Goal: Contribute content: Contribute content

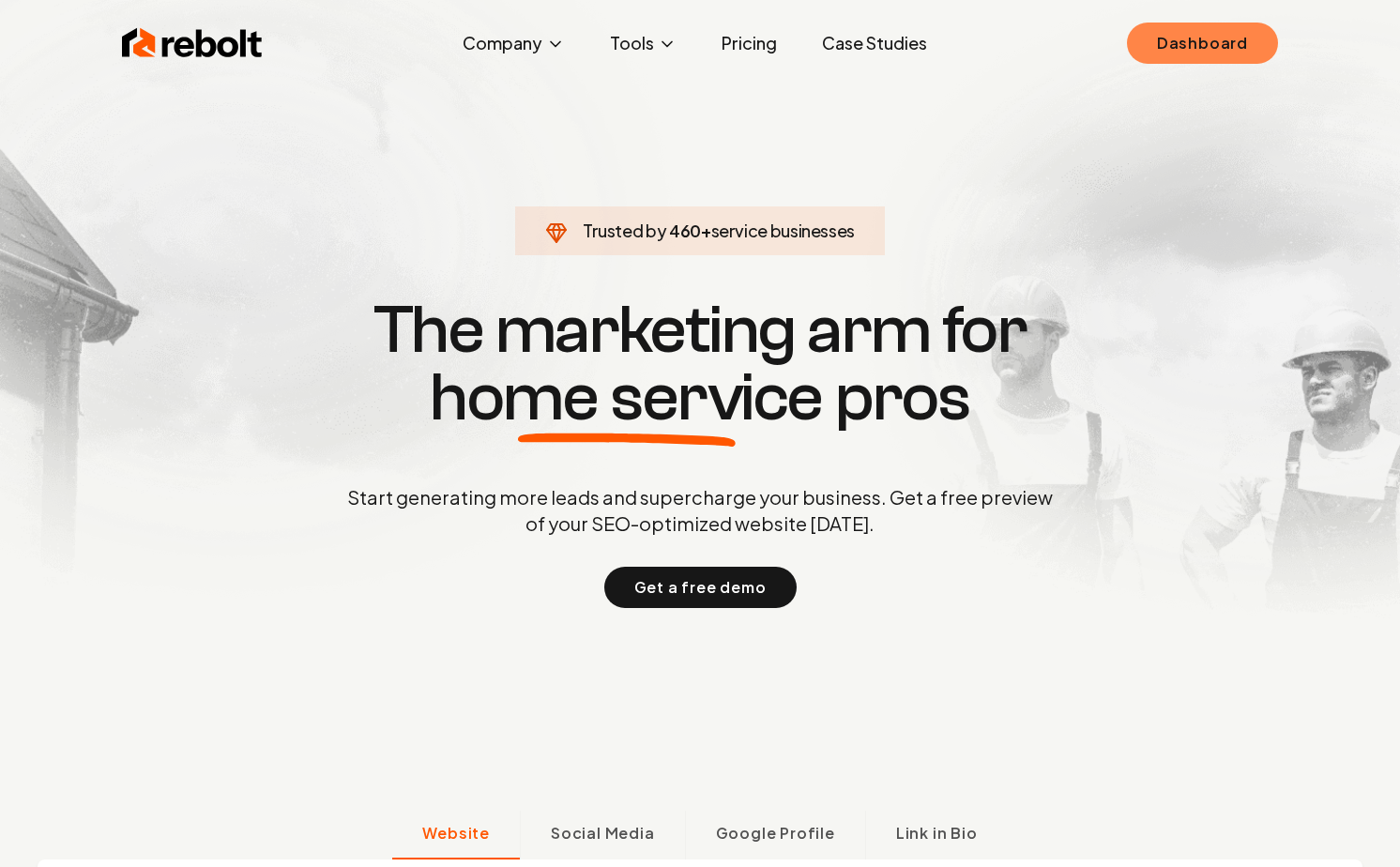
click at [1203, 49] on link "Dashboard" at bounding box center [1203, 43] width 151 height 42
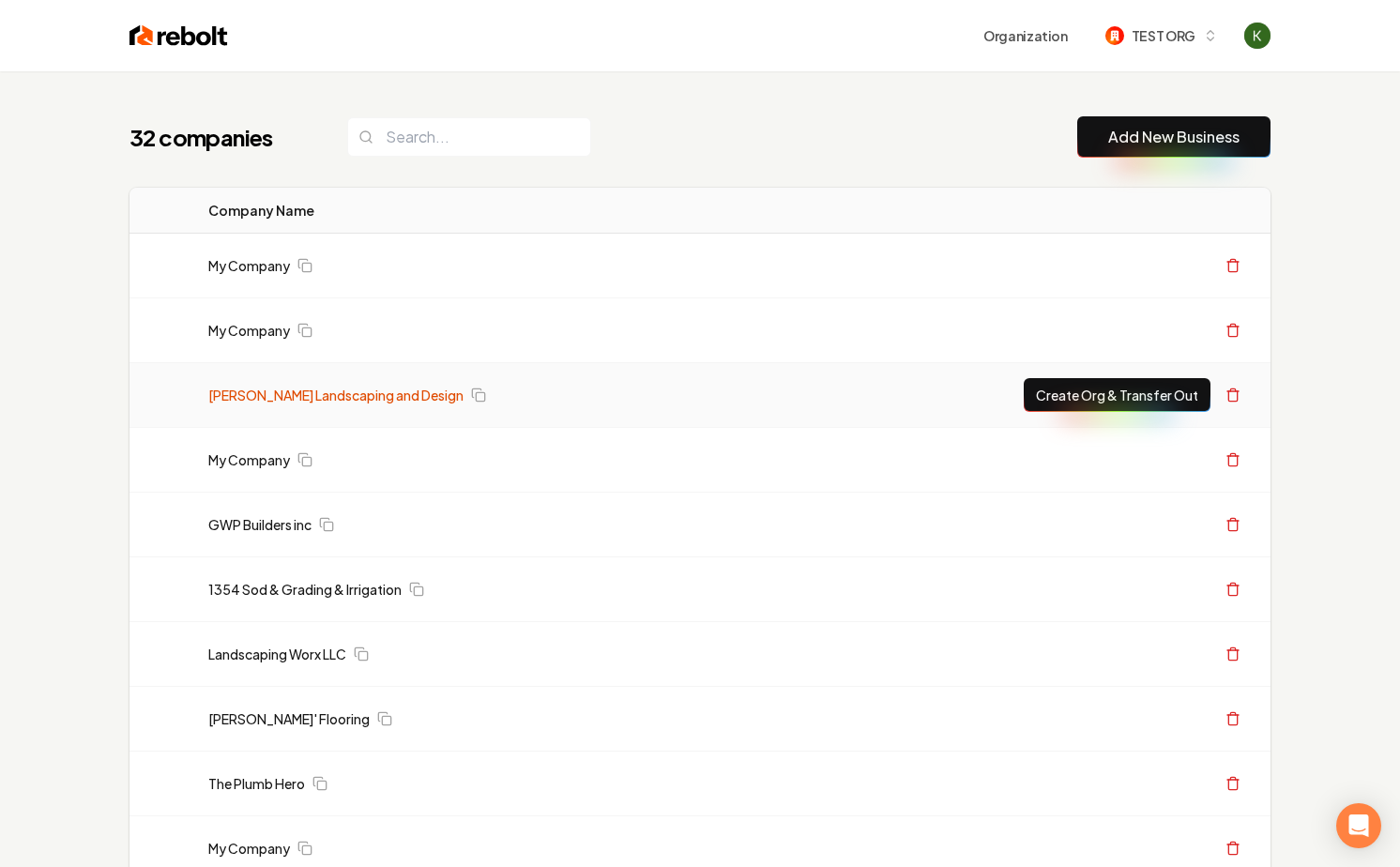
click at [267, 398] on link "[PERSON_NAME] Landscaping and Design" at bounding box center [335, 395] width 255 height 18
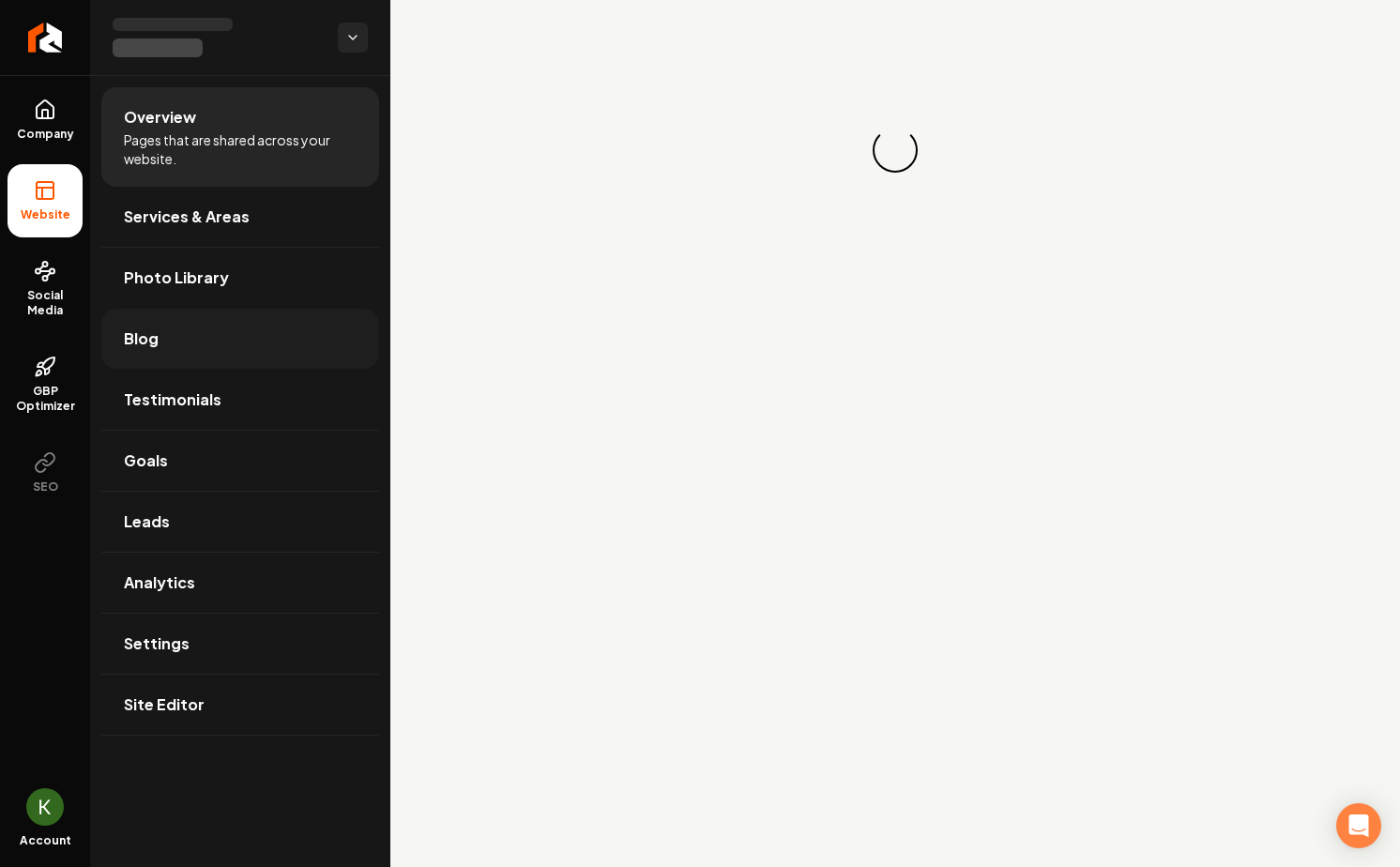
click at [227, 343] on link "Blog" at bounding box center [240, 338] width 278 height 60
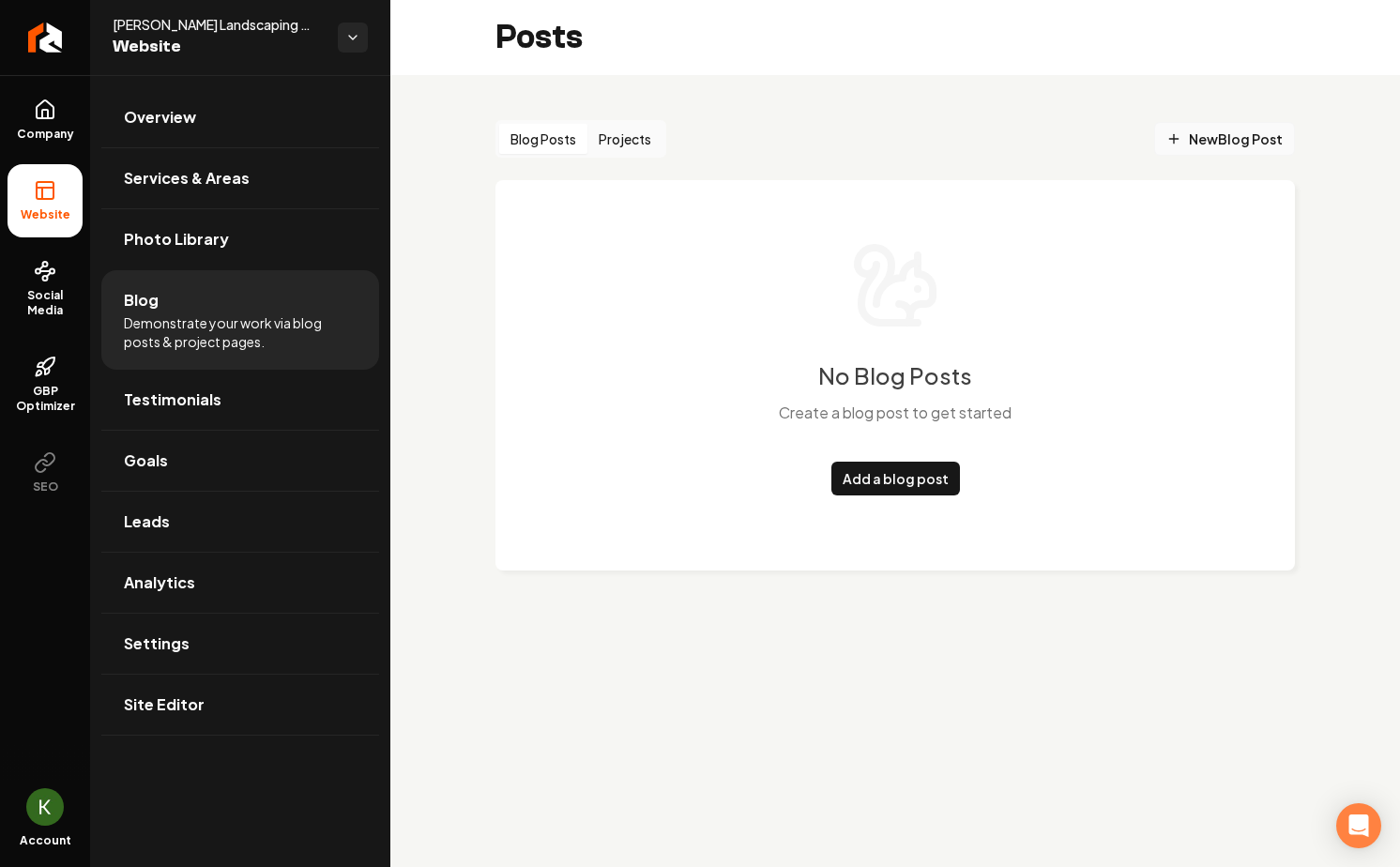
click at [1274, 143] on span "New Blog Post" at bounding box center [1225, 140] width 116 height 19
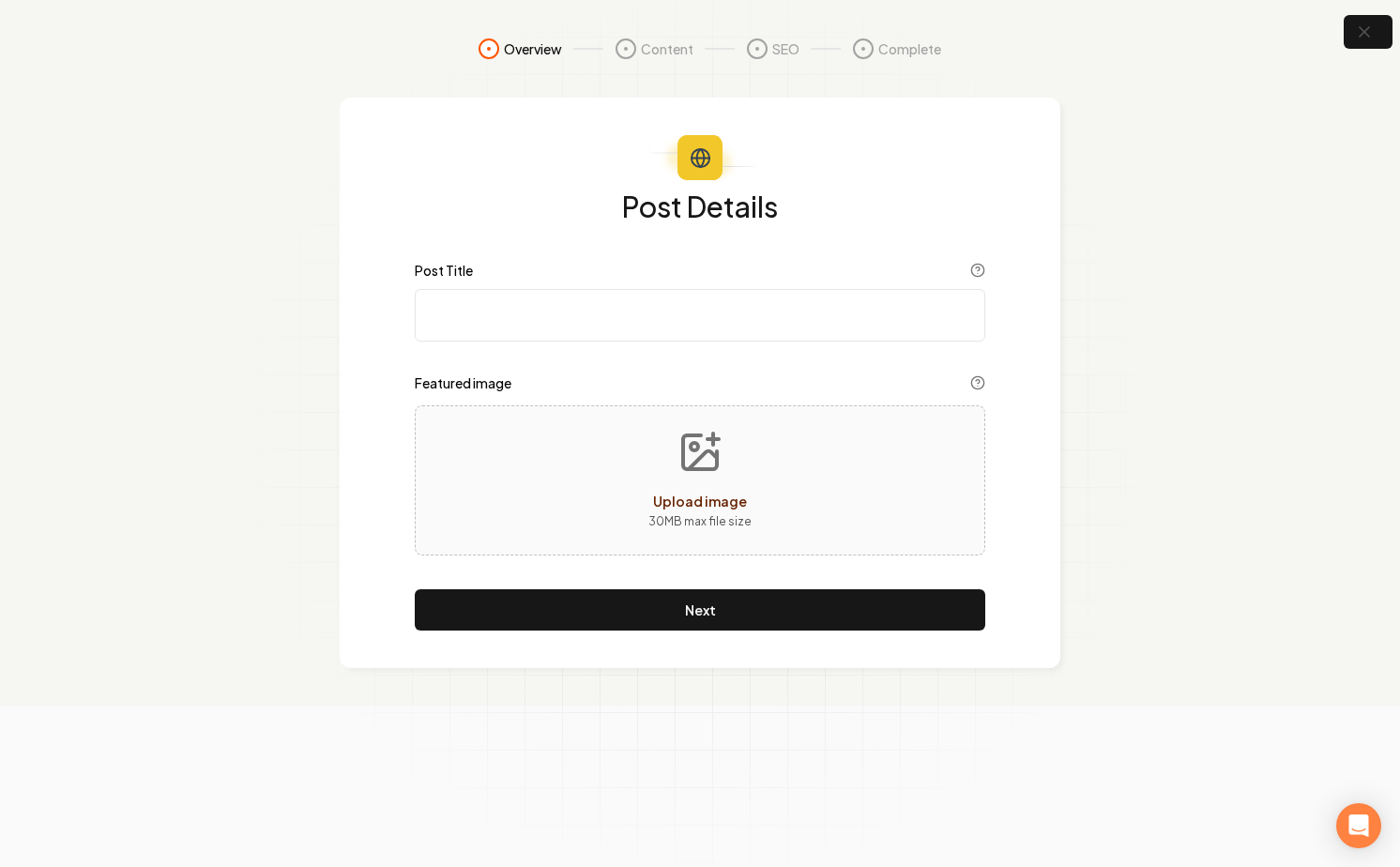
click at [779, 331] on input "Post Title" at bounding box center [700, 315] width 571 height 52
type input "test"
click at [727, 524] on p "30 MB max file size" at bounding box center [700, 522] width 103 height 18
type input "**********"
click at [1223, 263] on section "Overview Content SEO Complete Post Details Post Title test Featured image Next" at bounding box center [700, 353] width 1400 height 706
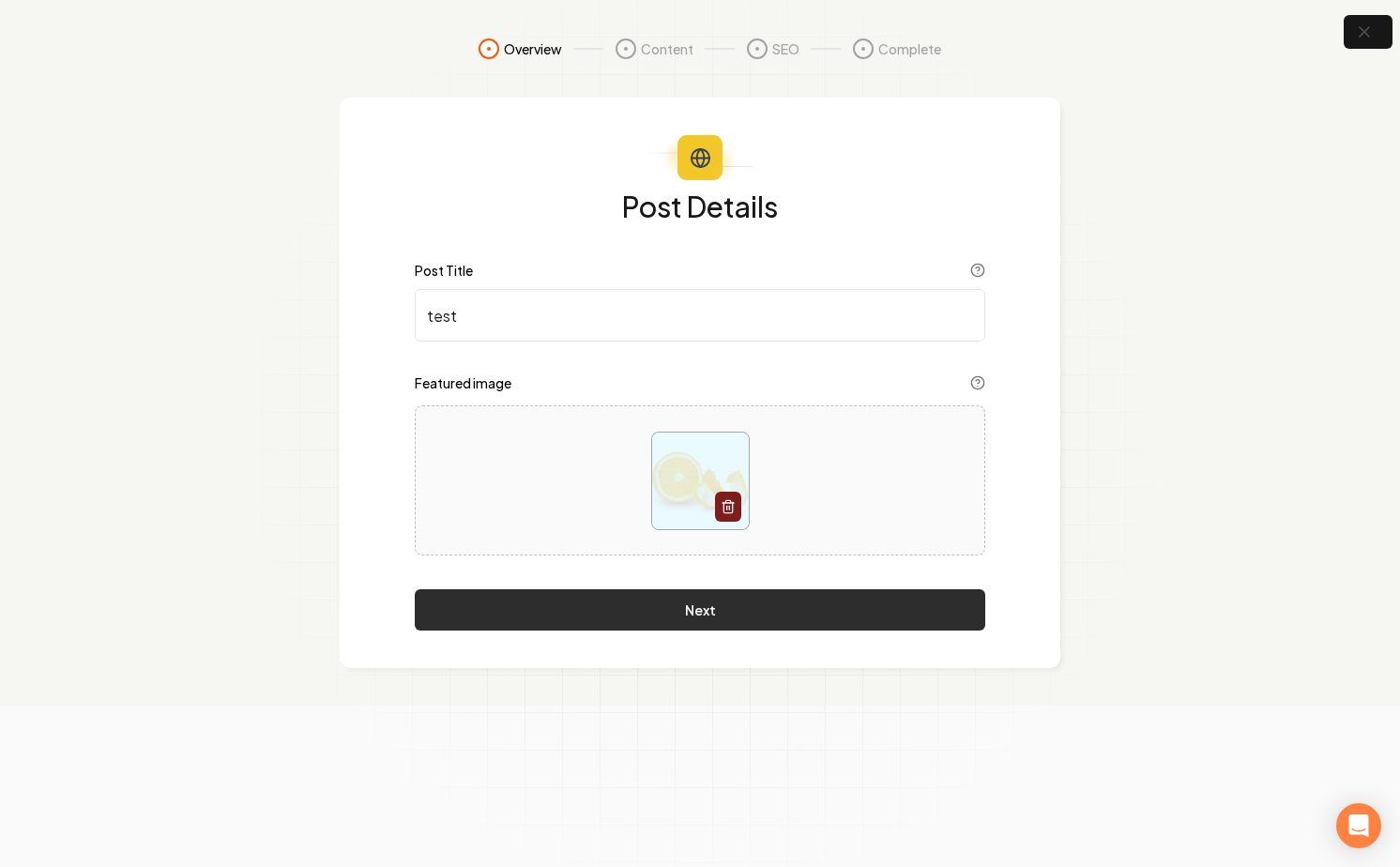
click at [777, 620] on button "Next" at bounding box center [700, 610] width 571 height 42
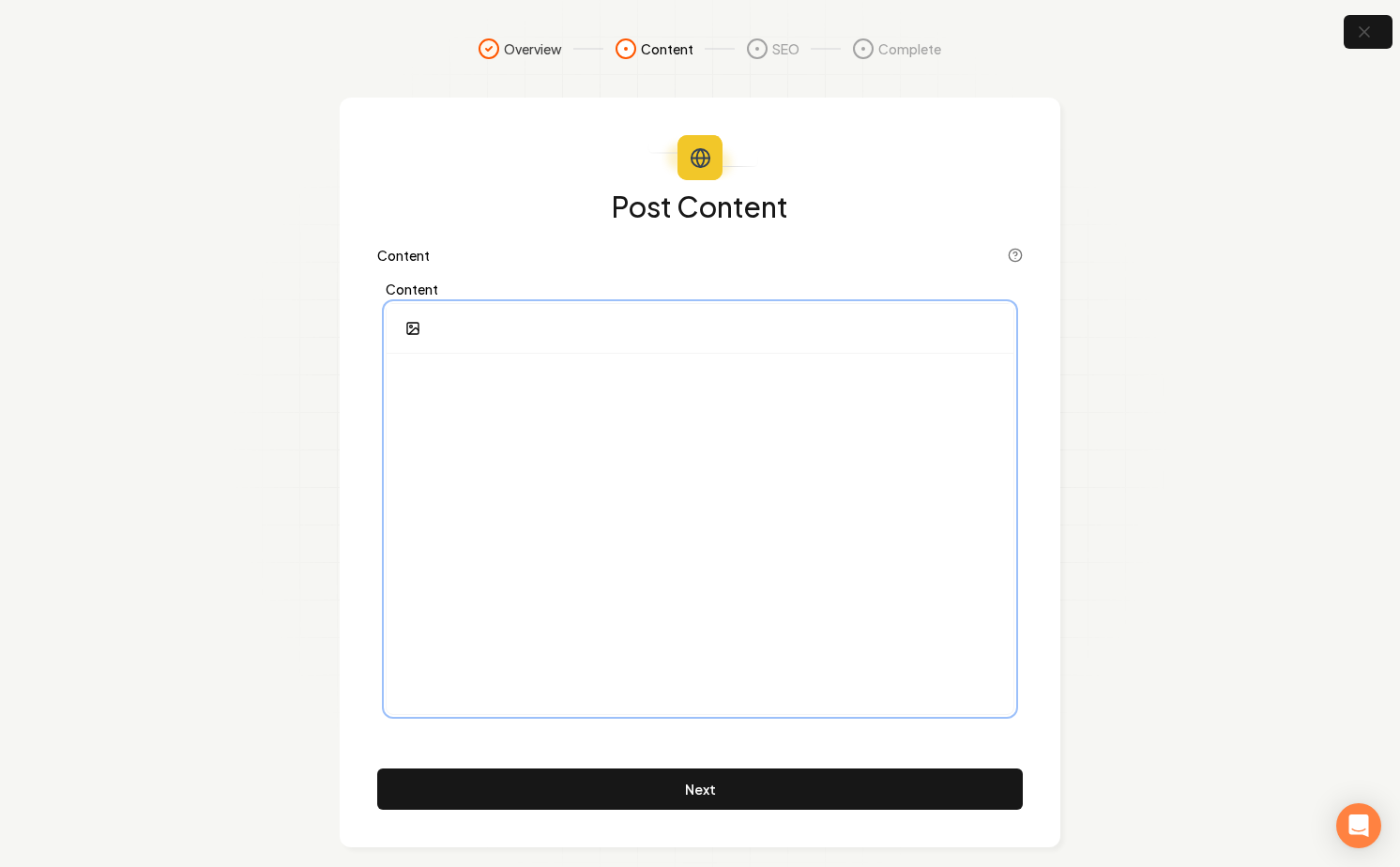
click at [780, 460] on div at bounding box center [700, 534] width 627 height 361
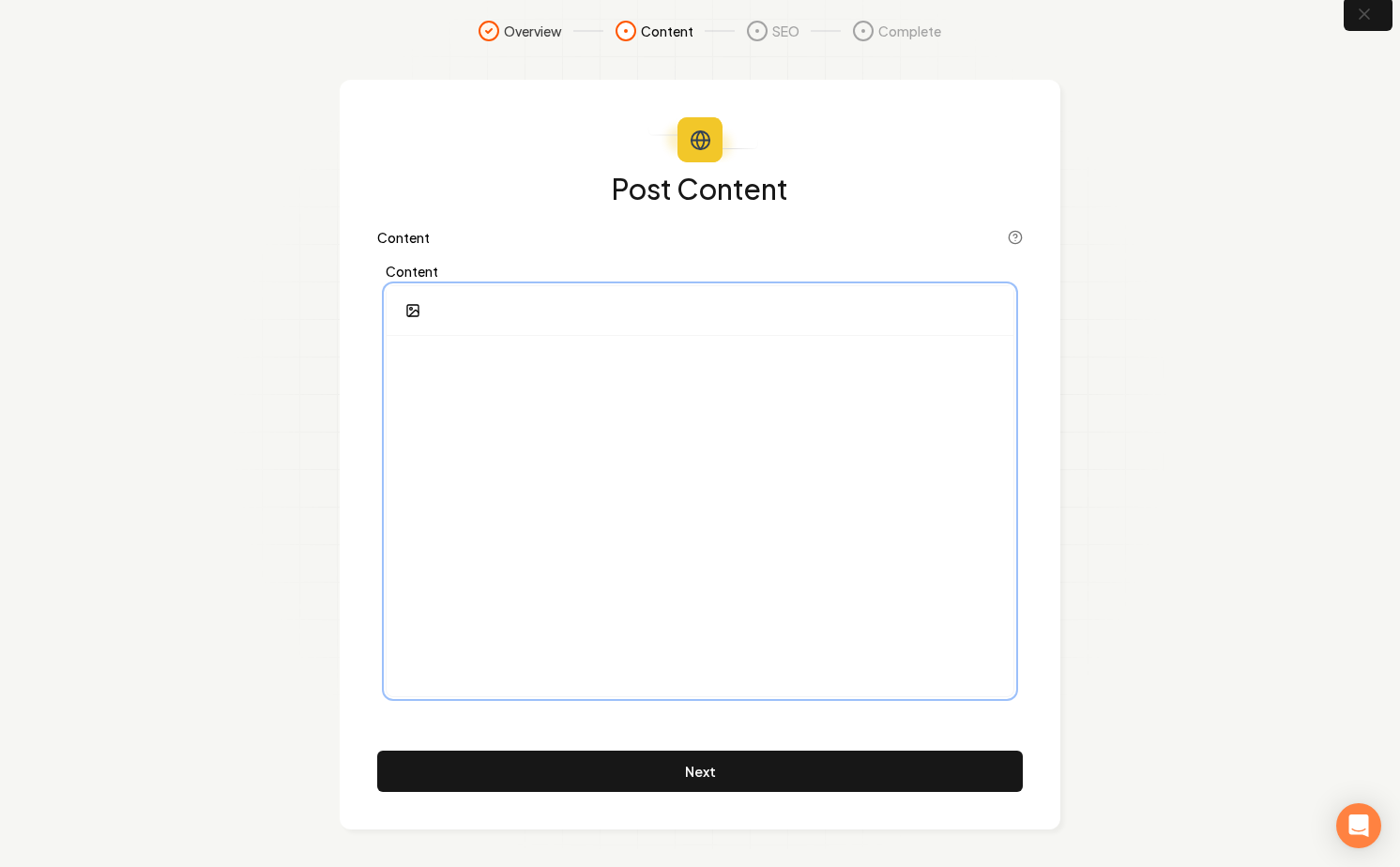
click at [604, 369] on p at bounding box center [700, 364] width 597 height 26
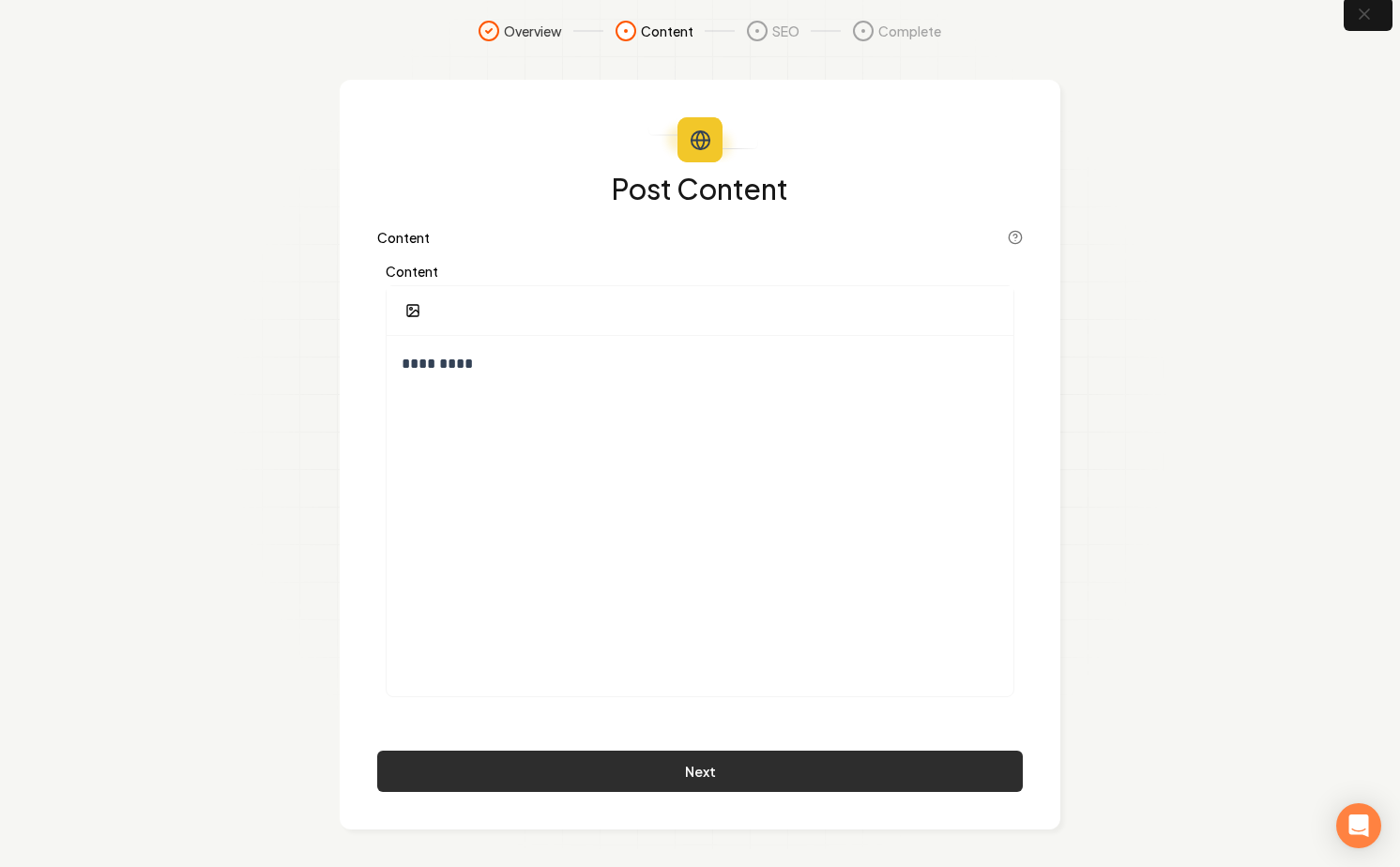
click at [553, 760] on button "Next" at bounding box center [700, 771] width 646 height 42
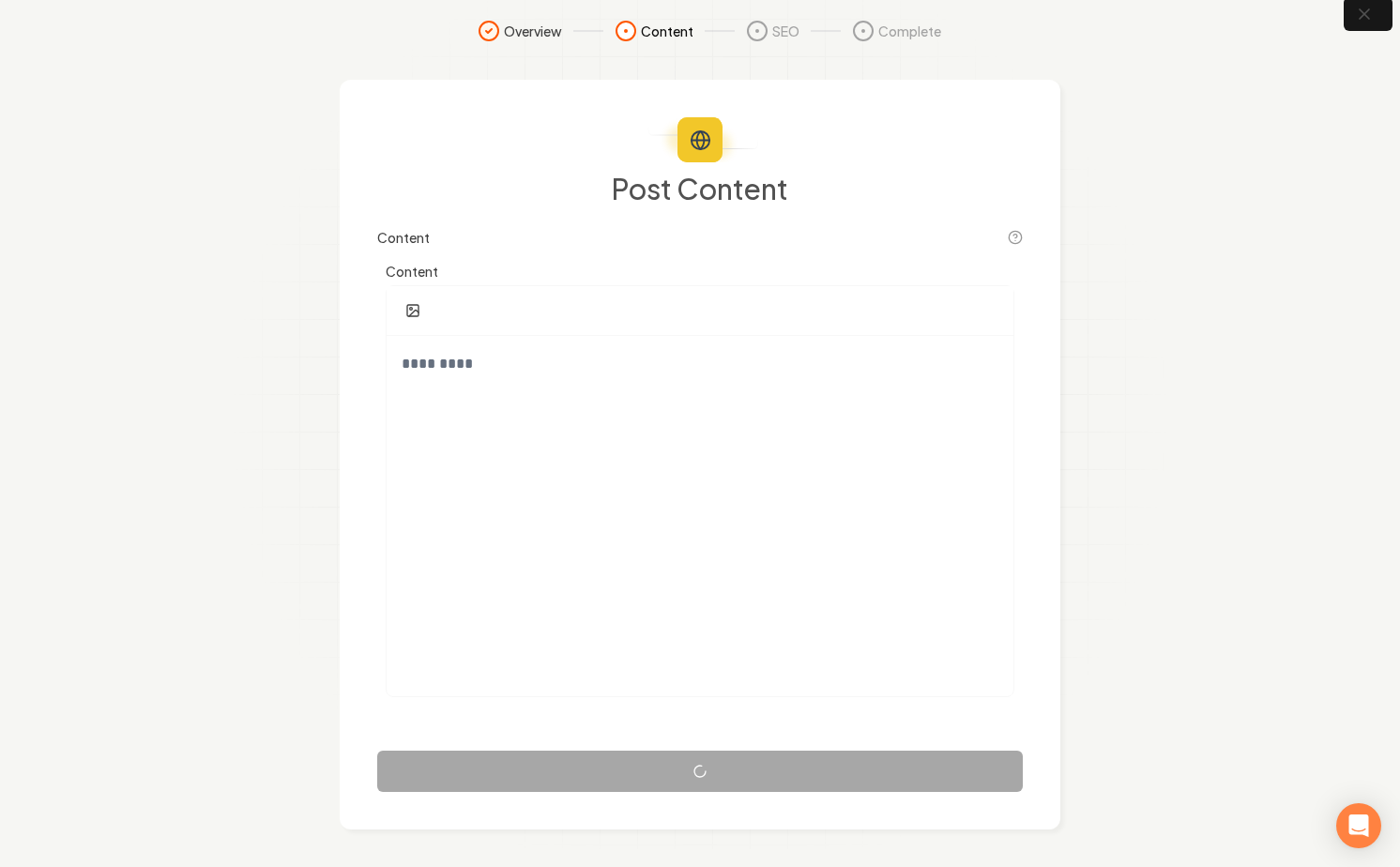
scroll to position [0, 0]
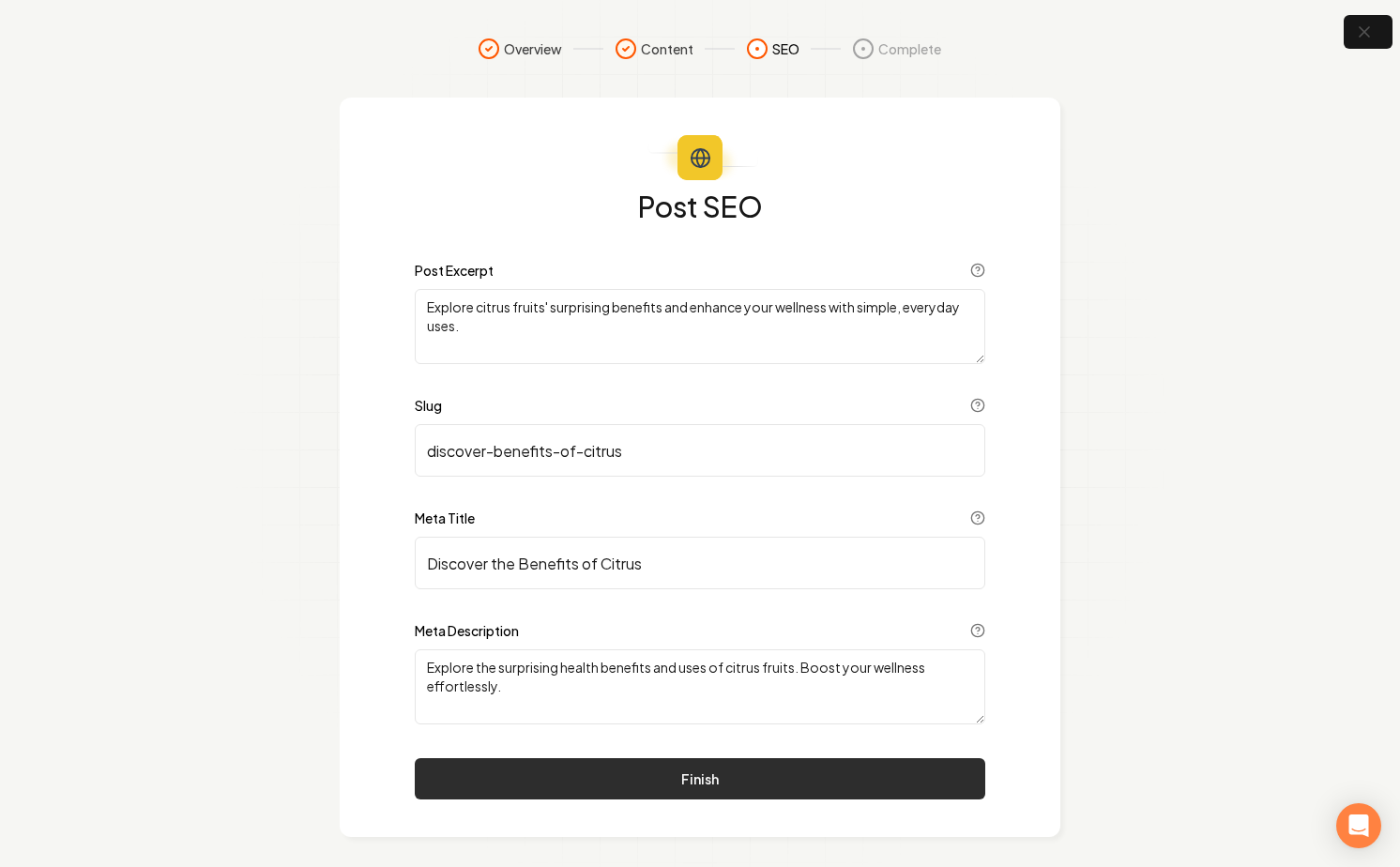
click at [552, 787] on button "Finish" at bounding box center [700, 779] width 571 height 42
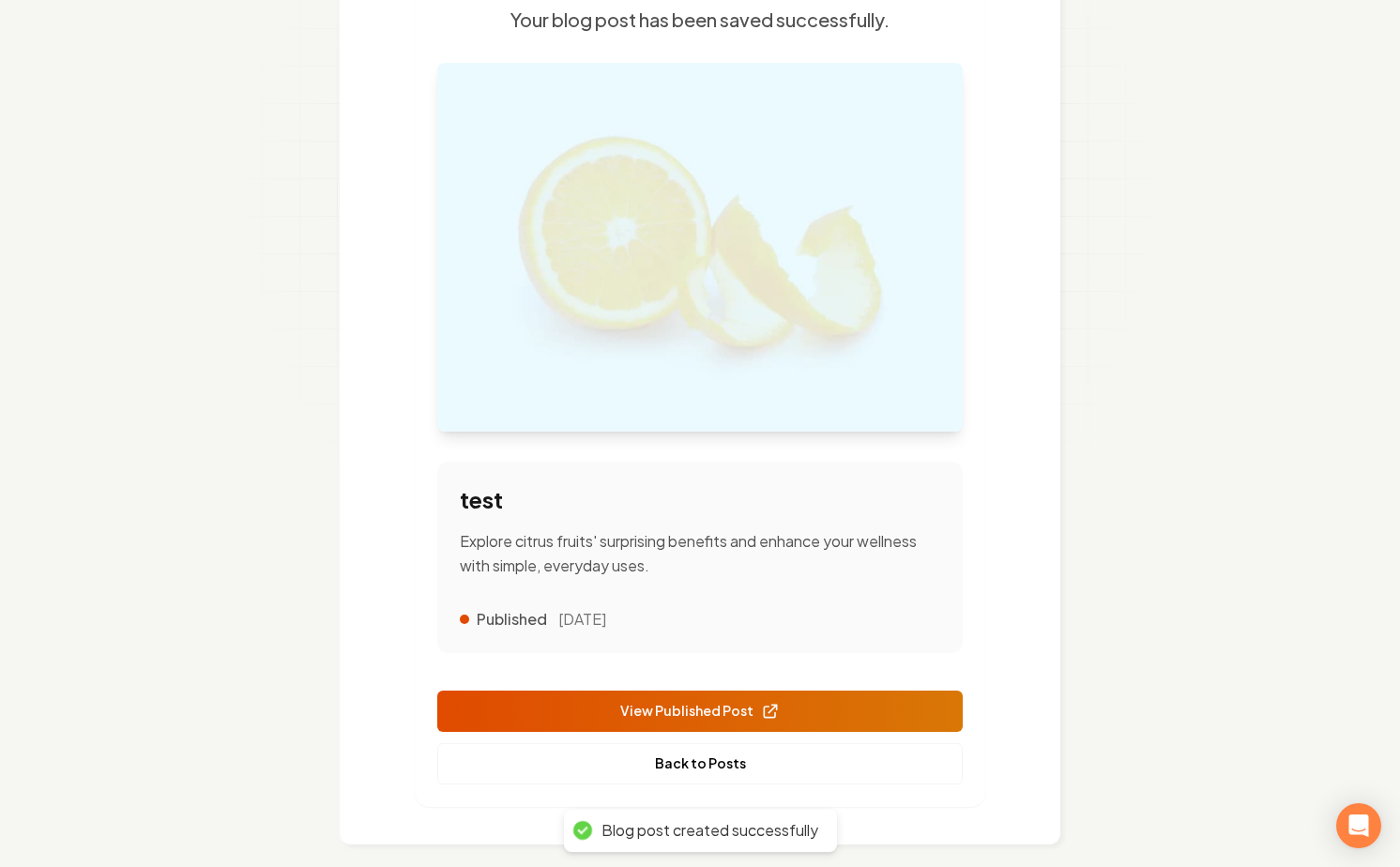
scroll to position [249, 0]
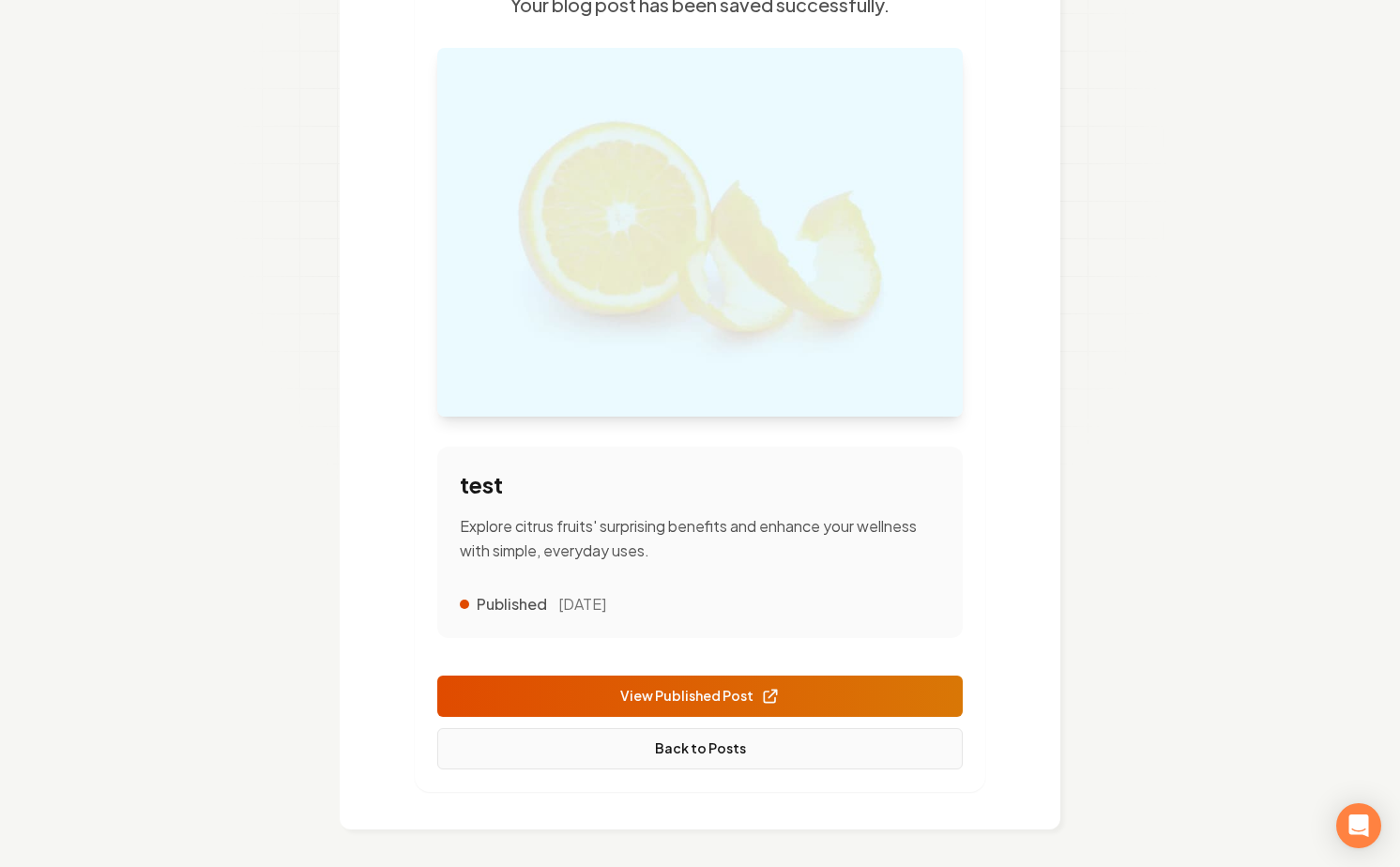
click at [531, 743] on link "Back to Posts" at bounding box center [700, 749] width 525 height 42
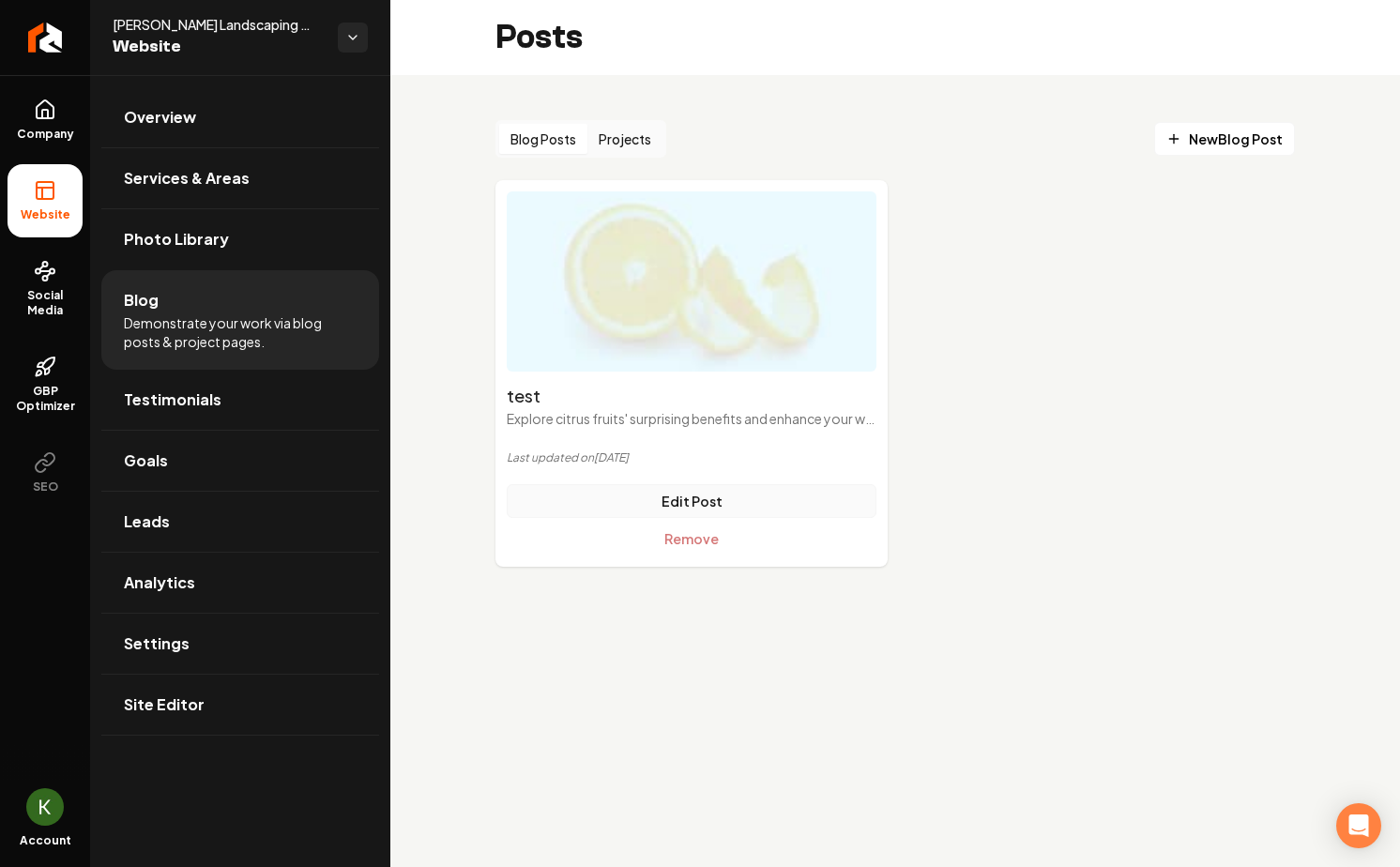
click at [707, 508] on link "Edit Post" at bounding box center [691, 500] width 369 height 34
click at [636, 499] on link "Edit Post" at bounding box center [691, 500] width 369 height 34
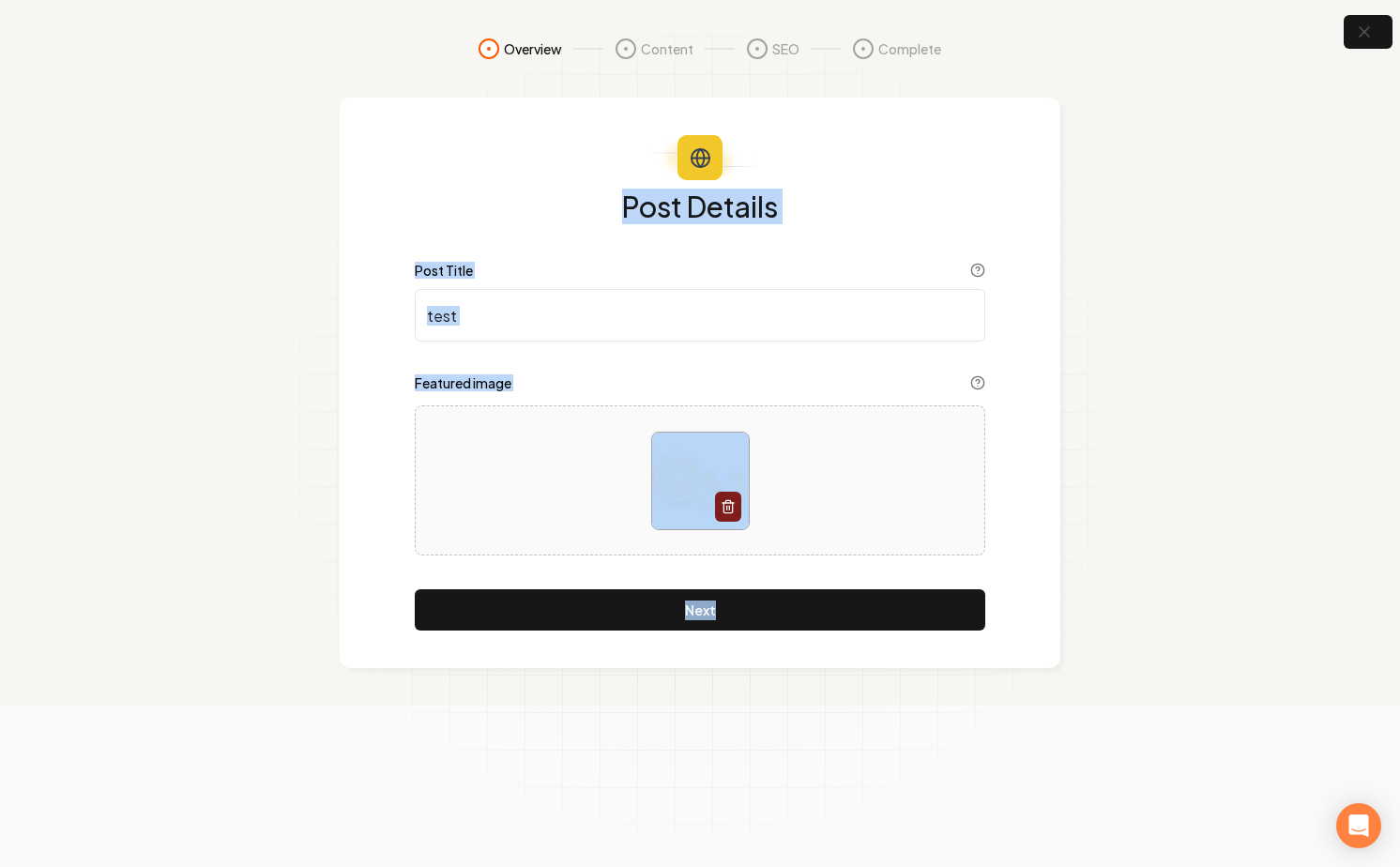
drag, startPoint x: 642, startPoint y: 737, endPoint x: 527, endPoint y: 99, distance: 648.3
click at [527, 99] on form "Overview Content SEO Complete Post Details Post Title test Featured image Next" at bounding box center [700, 434] width 1400 height 867
click at [527, 99] on div "Post Details Post Title test Featured image Next" at bounding box center [699, 383] width 720 height 571
drag, startPoint x: 527, startPoint y: 99, endPoint x: 1126, endPoint y: 629, distance: 799.8
click at [1126, 629] on section "Overview Content SEO Complete Post Details Post Title test Featured image Next" at bounding box center [700, 353] width 1400 height 706
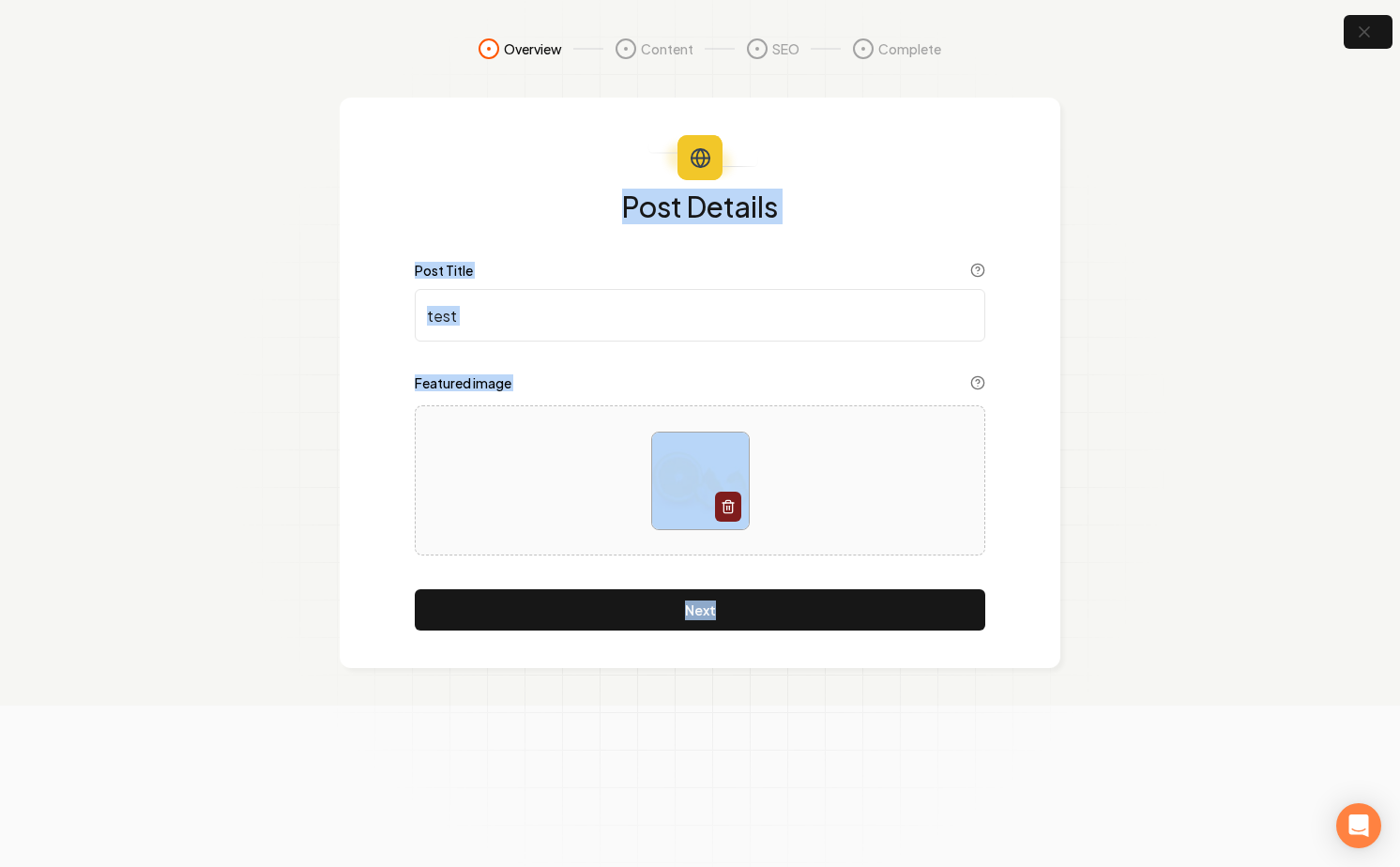
click at [1126, 629] on section "Overview Content SEO Complete Post Details Post Title test Featured image Next" at bounding box center [700, 353] width 1400 height 706
drag, startPoint x: 1126, startPoint y: 629, endPoint x: 1066, endPoint y: 141, distance: 491.7
click at [1066, 141] on section "Overview Content SEO Complete Post Details Post Title test Featured image Next" at bounding box center [700, 353] width 1400 height 706
drag, startPoint x: 1066, startPoint y: 141, endPoint x: 1129, endPoint y: 626, distance: 489.1
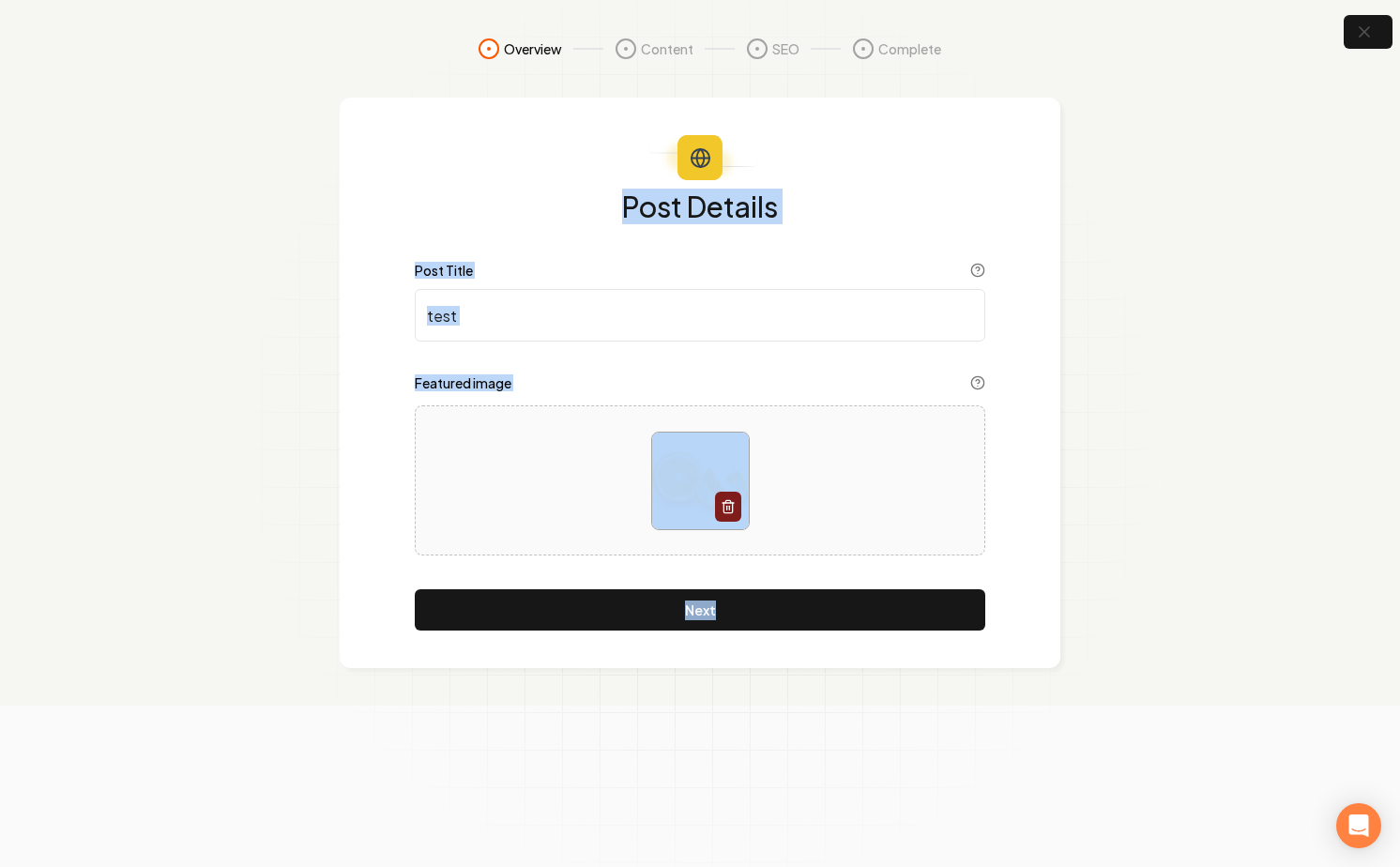
click at [1129, 626] on section "Overview Content SEO Complete Post Details Post Title test Featured image Next" at bounding box center [700, 353] width 1400 height 706
drag, startPoint x: 1129, startPoint y: 626, endPoint x: 1090, endPoint y: 176, distance: 451.7
click at [1090, 176] on section "Overview Content SEO Complete Post Details Post Title test Featured image Next" at bounding box center [700, 353] width 1400 height 706
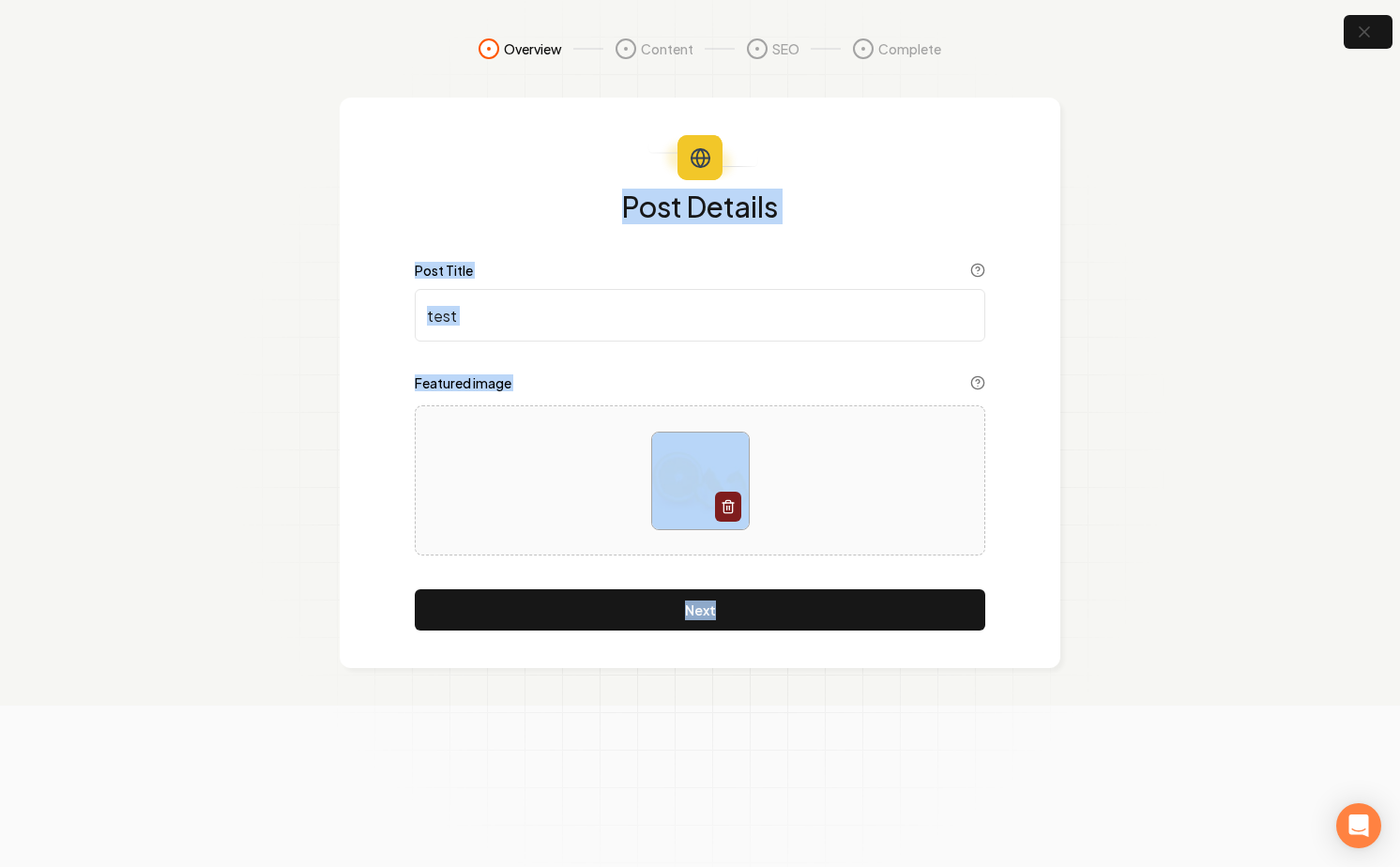
drag, startPoint x: 1090, startPoint y: 176, endPoint x: 1113, endPoint y: 690, distance: 514.5
click at [1113, 690] on section "Overview Content SEO Complete Post Details Post Title test Featured image Next" at bounding box center [700, 353] width 1400 height 706
drag, startPoint x: 1019, startPoint y: 731, endPoint x: 1015, endPoint y: 135, distance: 596.0
click at [1015, 135] on form "Overview Content SEO Complete Post Details Post Title test Featured image Next" at bounding box center [700, 434] width 1400 height 867
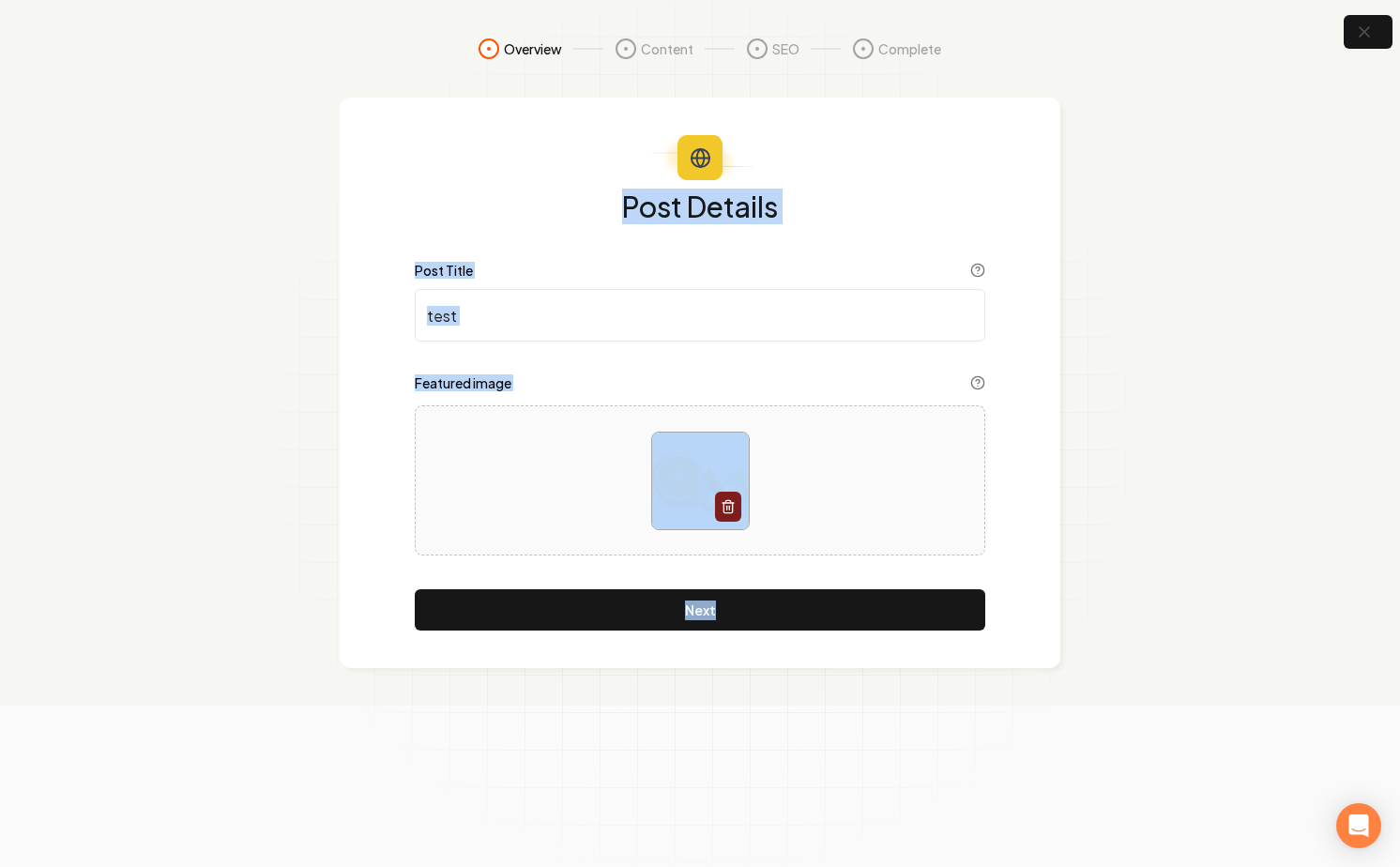
click at [1015, 135] on div "Post Details Post Title test Featured image Next" at bounding box center [699, 383] width 720 height 571
drag, startPoint x: 1015, startPoint y: 135, endPoint x: 956, endPoint y: 720, distance: 588.0
click at [956, 720] on form "Overview Content SEO Complete Post Details Post Title test Featured image Next" at bounding box center [700, 434] width 1400 height 867
drag, startPoint x: 956, startPoint y: 720, endPoint x: 572, endPoint y: 166, distance: 674.1
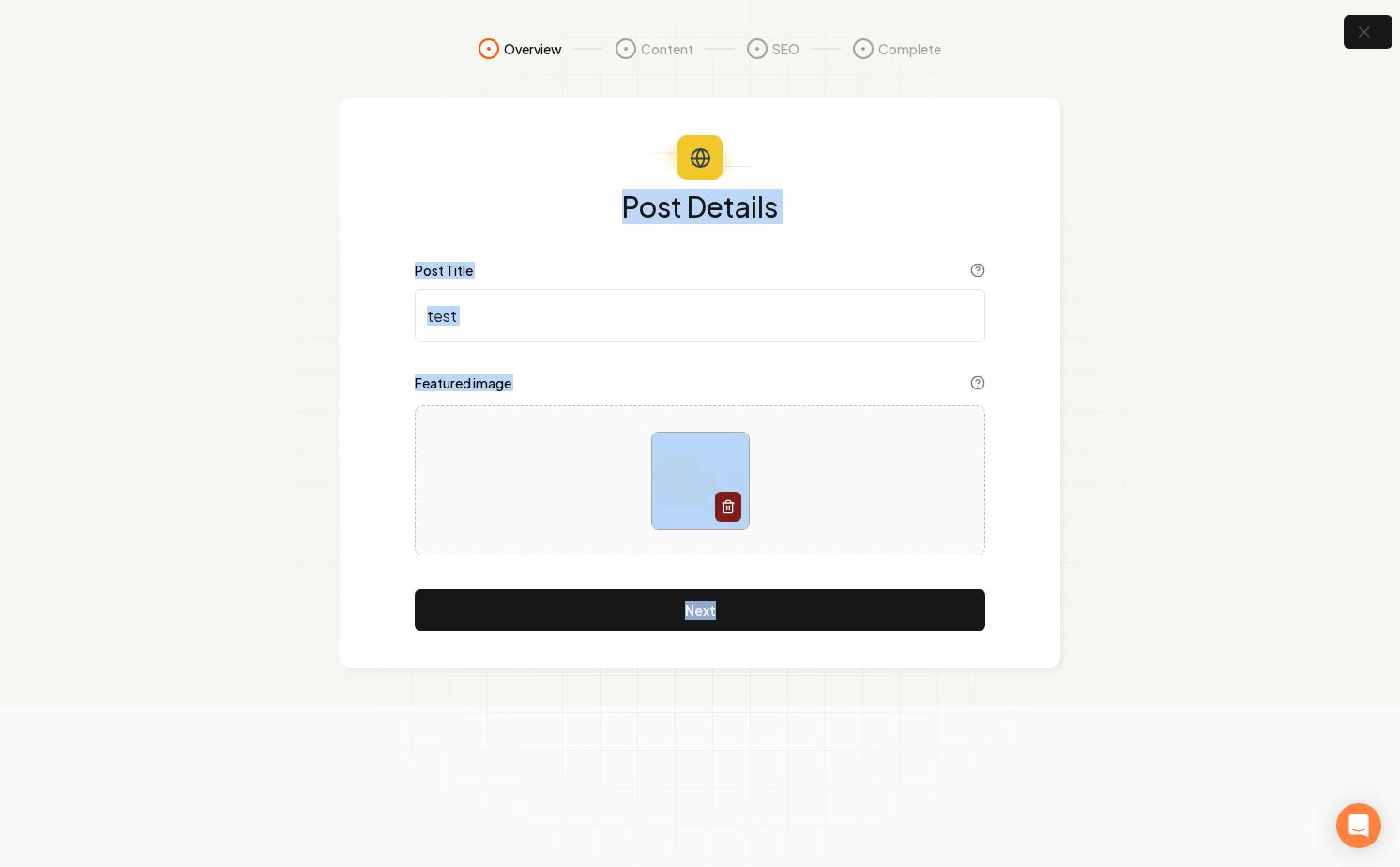
click at [572, 166] on form "Overview Content SEO Complete Post Details Post Title test Featured image Next" at bounding box center [700, 434] width 1400 height 867
click at [572, 166] on div "Post Details Post Title test Featured image Next" at bounding box center [699, 383] width 720 height 571
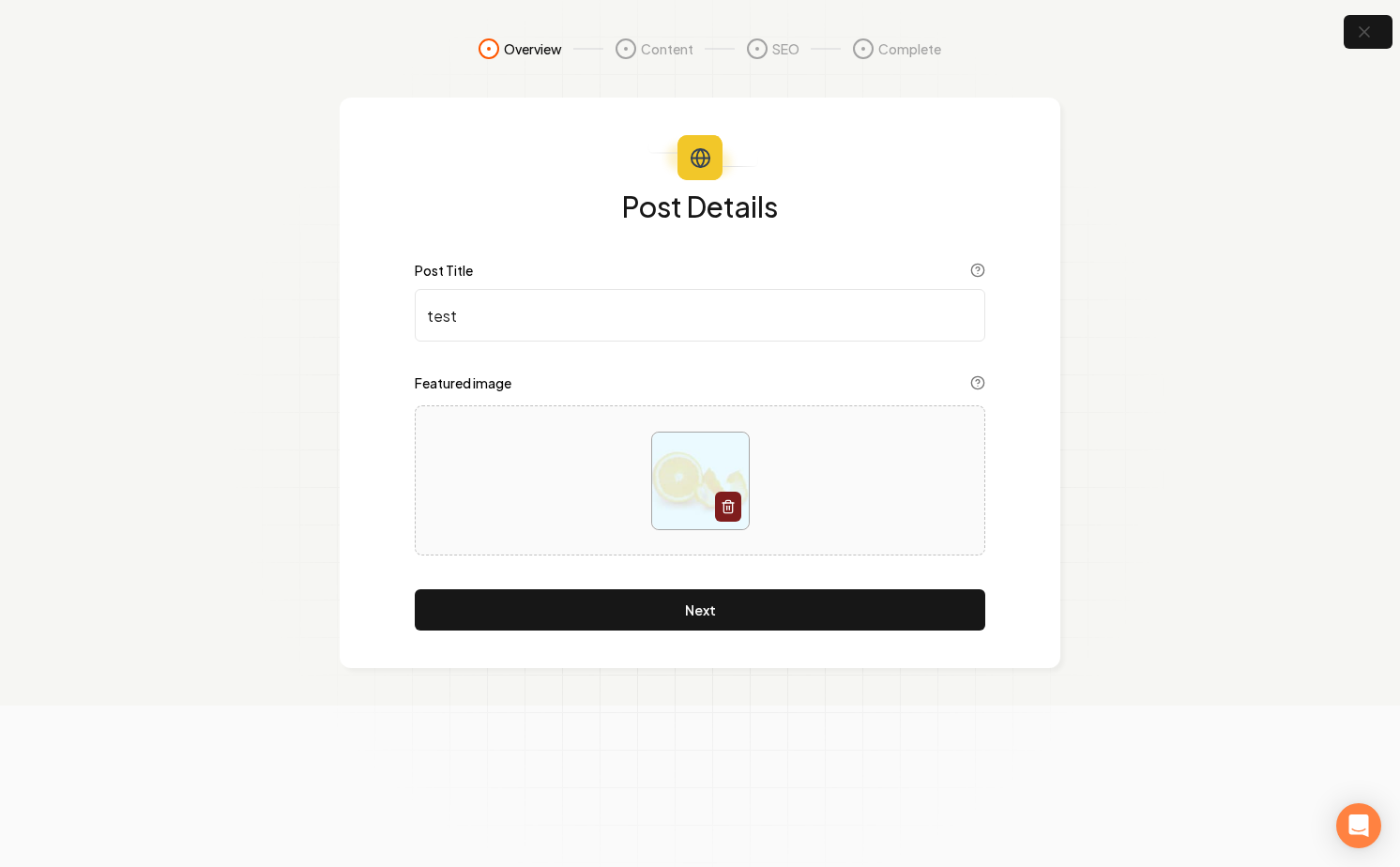
click at [572, 166] on div "Post Details Post Title test Featured image Next" at bounding box center [699, 383] width 720 height 571
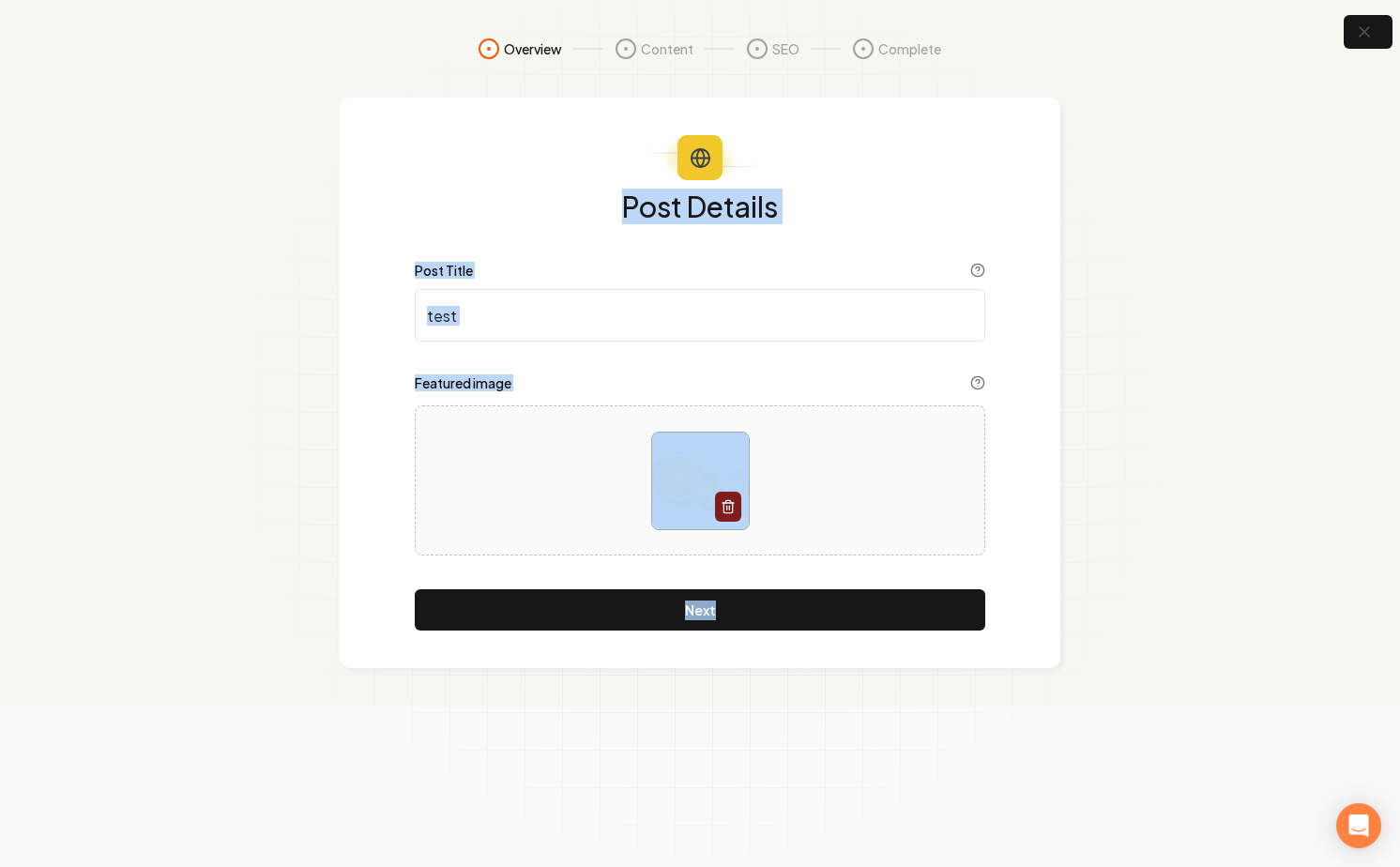
drag, startPoint x: 572, startPoint y: 166, endPoint x: 889, endPoint y: 752, distance: 666.2
click at [889, 752] on form "Overview Content SEO Complete Post Details Post Title test Featured image Next" at bounding box center [700, 434] width 1400 height 867
drag, startPoint x: 889, startPoint y: 752, endPoint x: 891, endPoint y: 132, distance: 620.0
click at [891, 132] on form "Overview Content SEO Complete Post Details Post Title test Featured image Next" at bounding box center [700, 434] width 1400 height 867
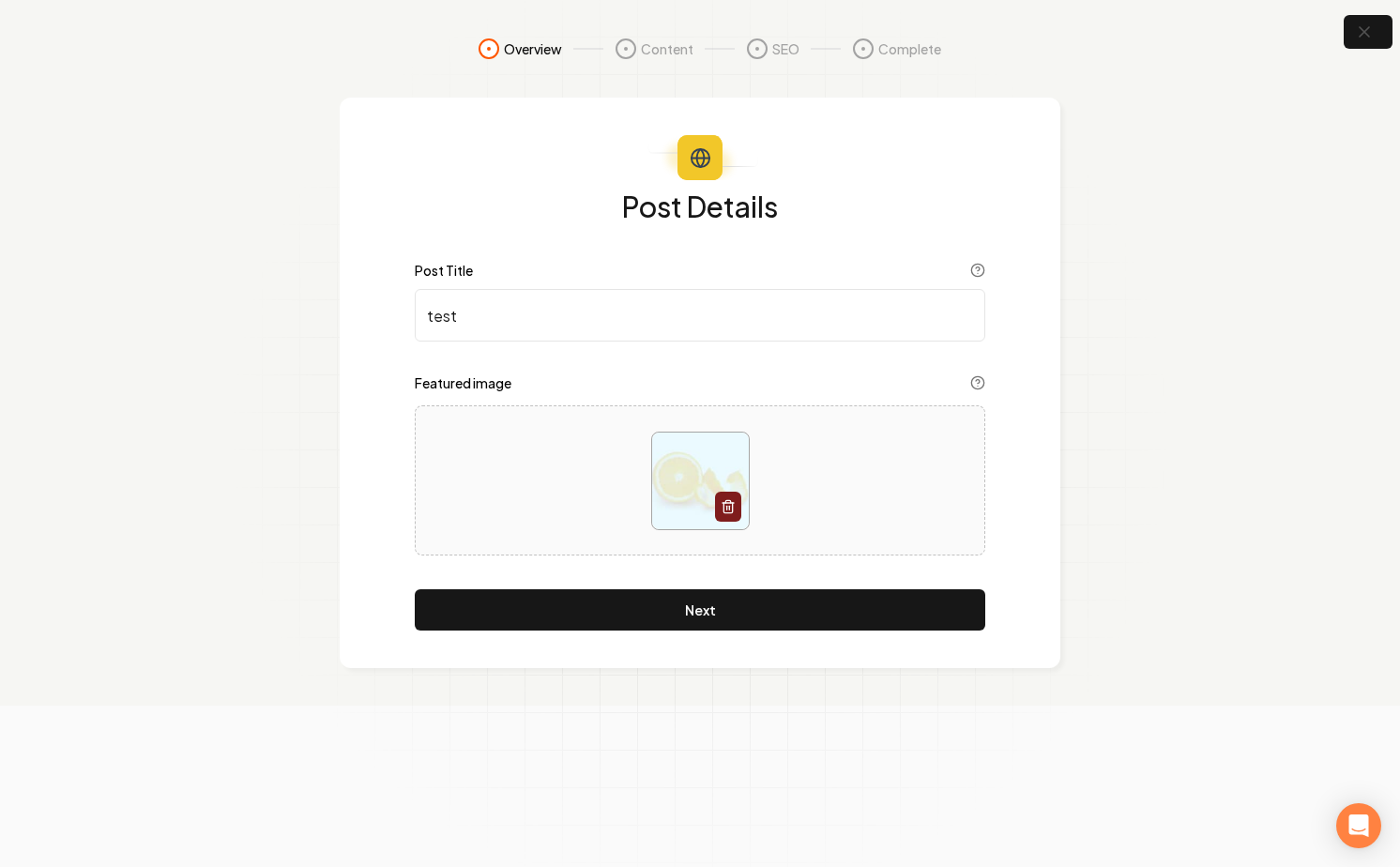
click at [891, 132] on div "Post Details Post Title test Featured image Next" at bounding box center [699, 383] width 720 height 571
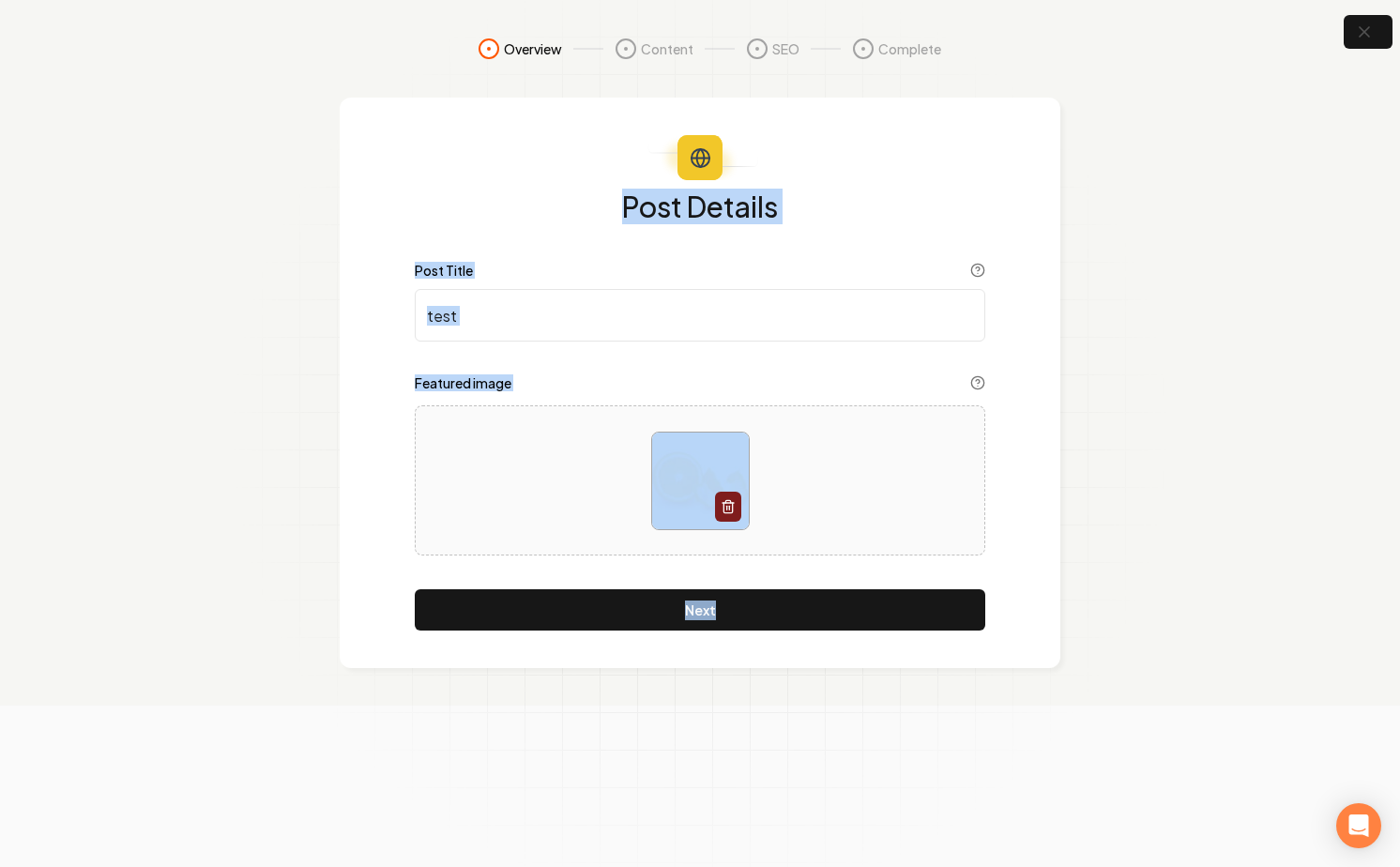
drag, startPoint x: 891, startPoint y: 132, endPoint x: 940, endPoint y: 649, distance: 519.3
click at [940, 649] on div "Post Details Post Title test Featured image Next" at bounding box center [699, 383] width 720 height 571
drag, startPoint x: 940, startPoint y: 649, endPoint x: 788, endPoint y: 132, distance: 538.9
click at [788, 132] on div "Post Details Post Title test Featured image Next" at bounding box center [699, 383] width 720 height 571
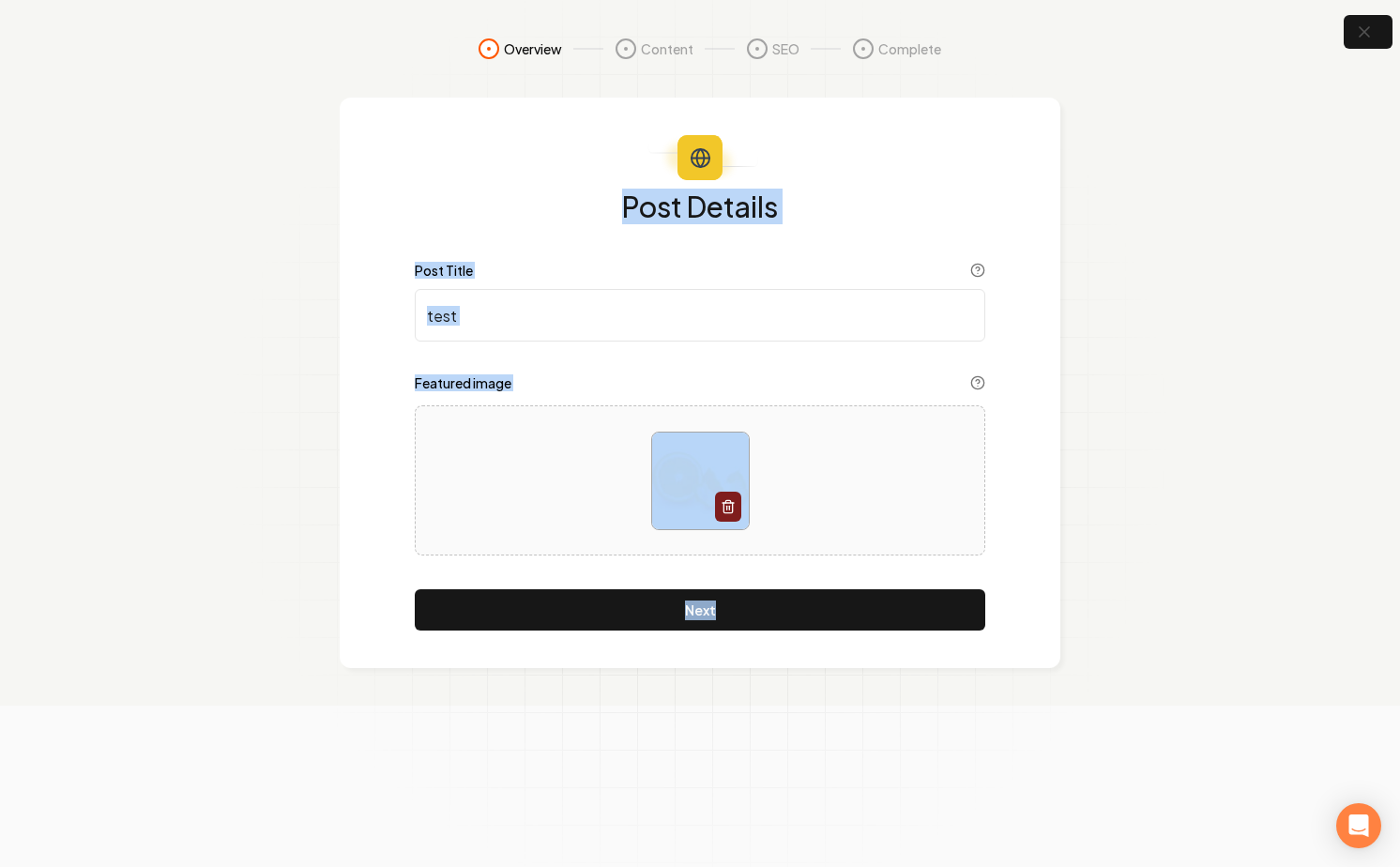
click at [788, 132] on div "Post Details Post Title test Featured image Next" at bounding box center [699, 383] width 720 height 571
drag, startPoint x: 788, startPoint y: 132, endPoint x: 913, endPoint y: 728, distance: 609.0
click at [913, 728] on form "Overview Content SEO Complete Post Details Post Title test Featured image Next" at bounding box center [700, 434] width 1400 height 867
drag, startPoint x: 913, startPoint y: 728, endPoint x: 898, endPoint y: 162, distance: 566.2
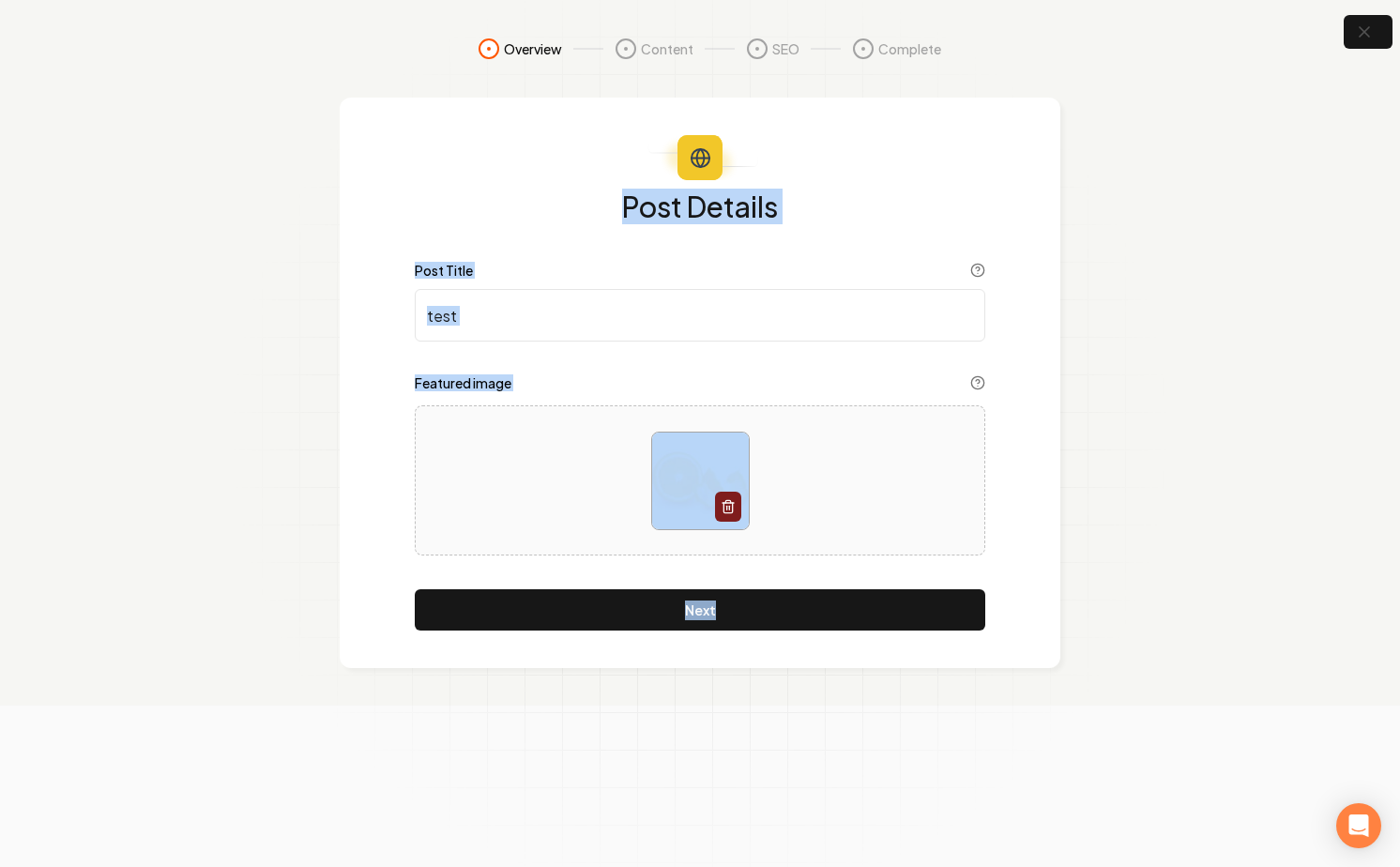
click at [898, 162] on form "Overview Content SEO Complete Post Details Post Title test Featured image Next" at bounding box center [700, 434] width 1400 height 867
click at [898, 162] on div "Post Details Post Title test Featured image Next" at bounding box center [699, 383] width 720 height 571
drag, startPoint x: 898, startPoint y: 162, endPoint x: 843, endPoint y: 680, distance: 520.9
click at [843, 680] on section "Overview Content SEO Complete Post Details Post Title test Featured image Next" at bounding box center [700, 353] width 1400 height 706
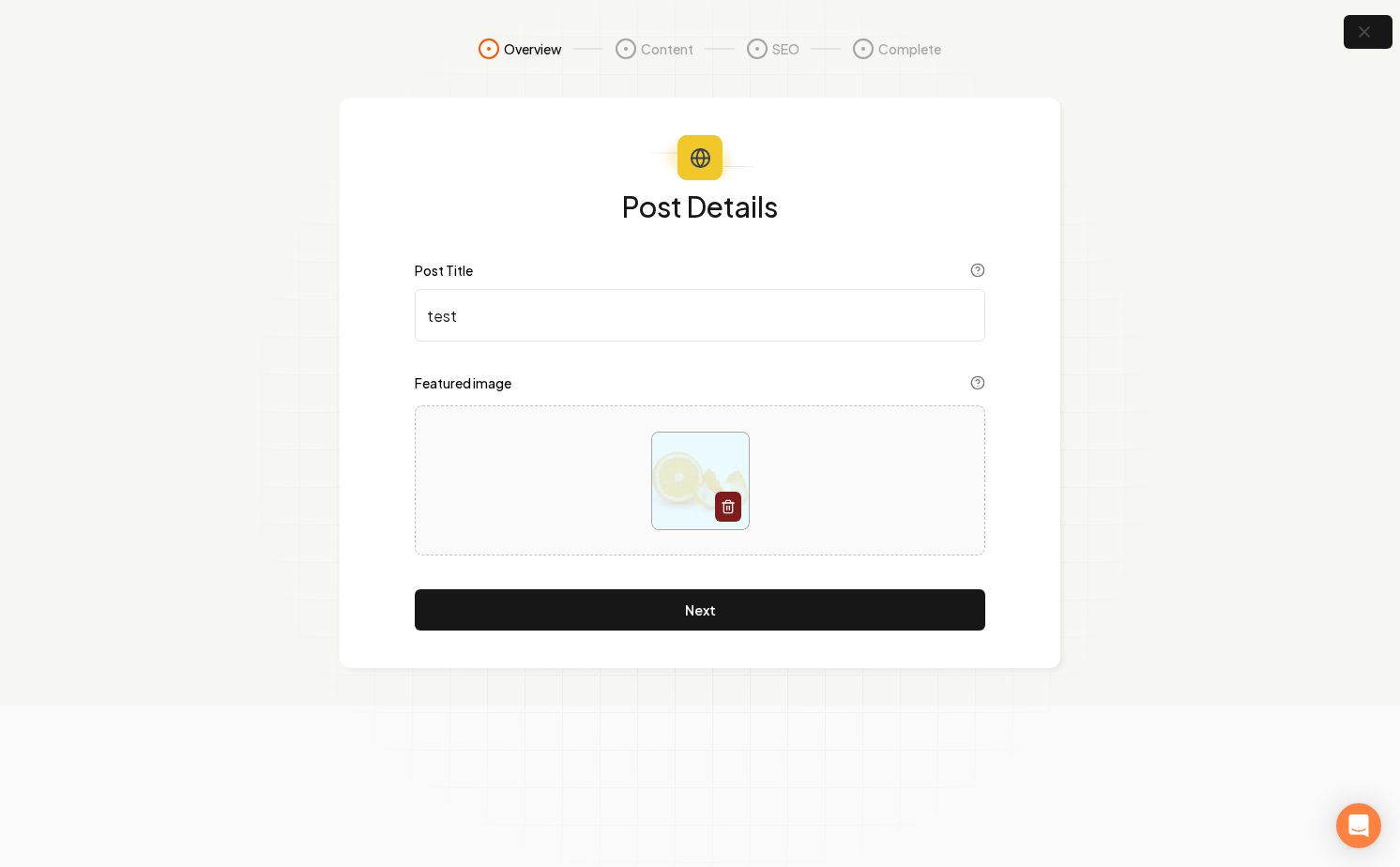
drag, startPoint x: 843, startPoint y: 680, endPoint x: 718, endPoint y: 513, distance: 208.6
click at [836, 670] on section "Overview Content SEO Complete Post Details Post Title test Featured image Next" at bounding box center [700, 353] width 1400 height 706
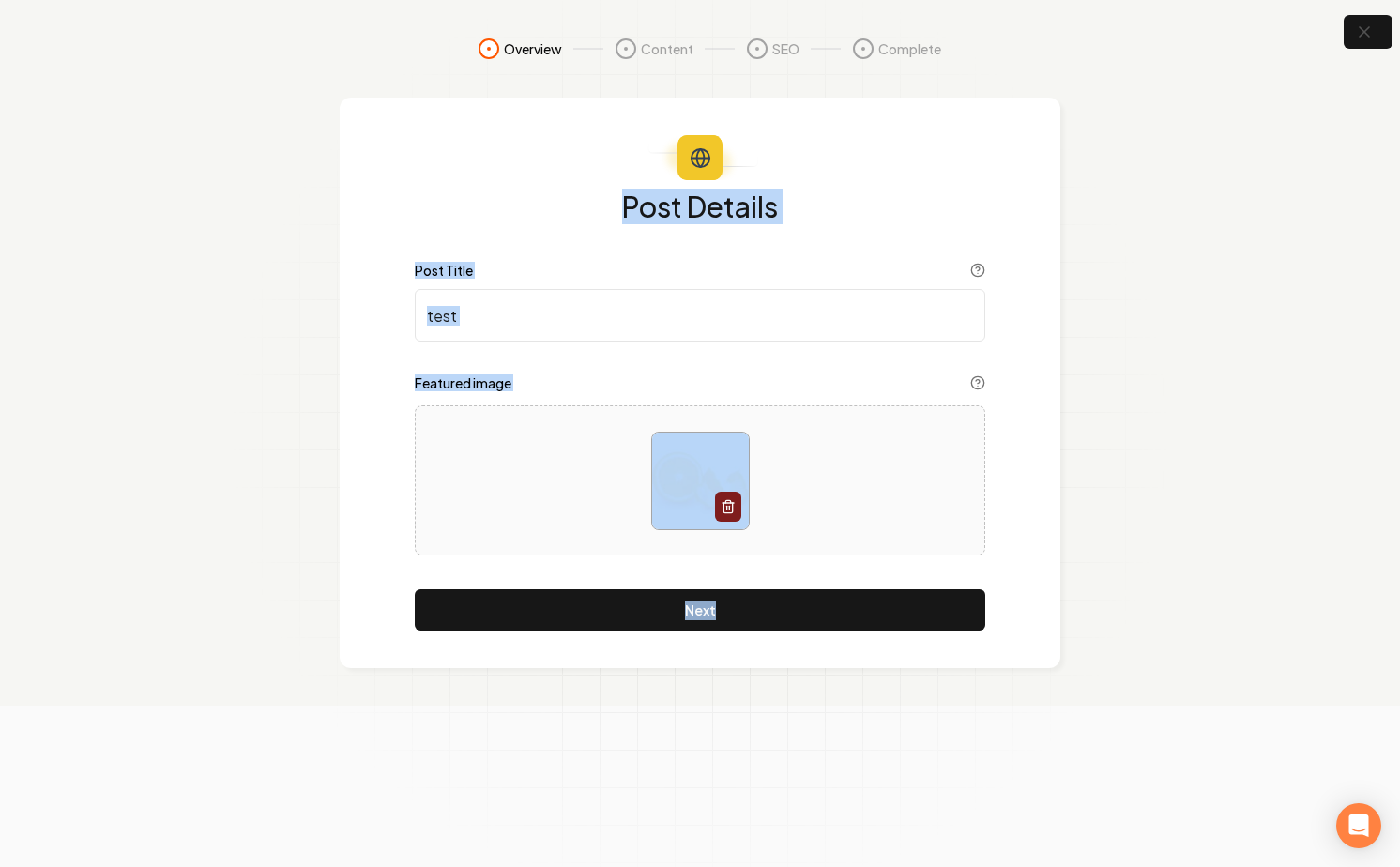
drag, startPoint x: 528, startPoint y: 165, endPoint x: 822, endPoint y: 735, distance: 641.4
click at [822, 735] on form "Overview Content SEO Complete Post Details Post Title test Featured image Next" at bounding box center [700, 434] width 1400 height 867
drag, startPoint x: 822, startPoint y: 735, endPoint x: 933, endPoint y: 112, distance: 632.8
click at [933, 112] on form "Overview Content SEO Complete Post Details Post Title test Featured image Next" at bounding box center [700, 434] width 1400 height 867
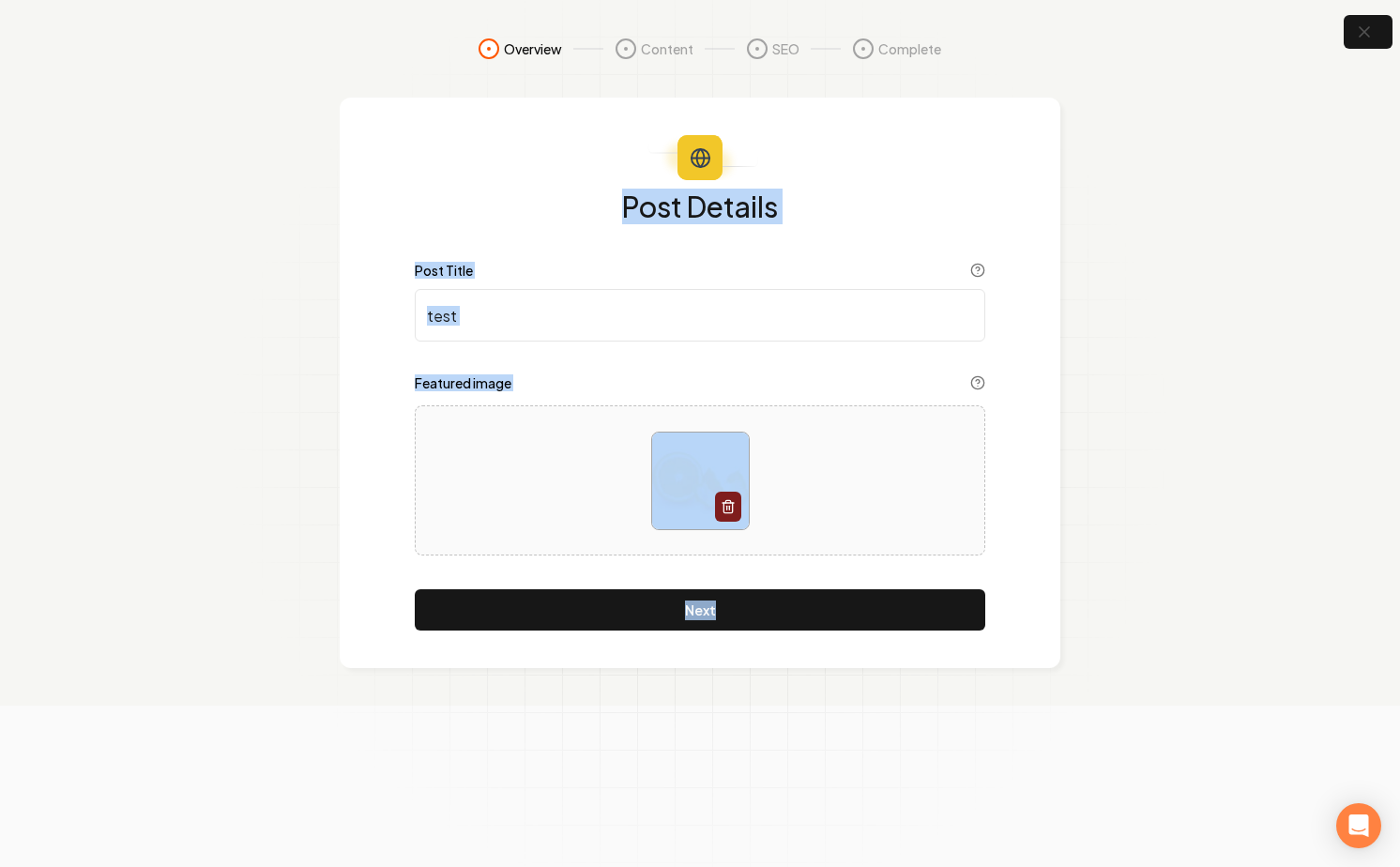
click at [933, 112] on div "Post Details Post Title test Featured image Next" at bounding box center [699, 383] width 720 height 571
drag, startPoint x: 933, startPoint y: 112, endPoint x: 875, endPoint y: 689, distance: 579.9
click at [875, 689] on section "Overview Content SEO Complete Post Details Post Title test Featured image Next" at bounding box center [700, 353] width 1400 height 706
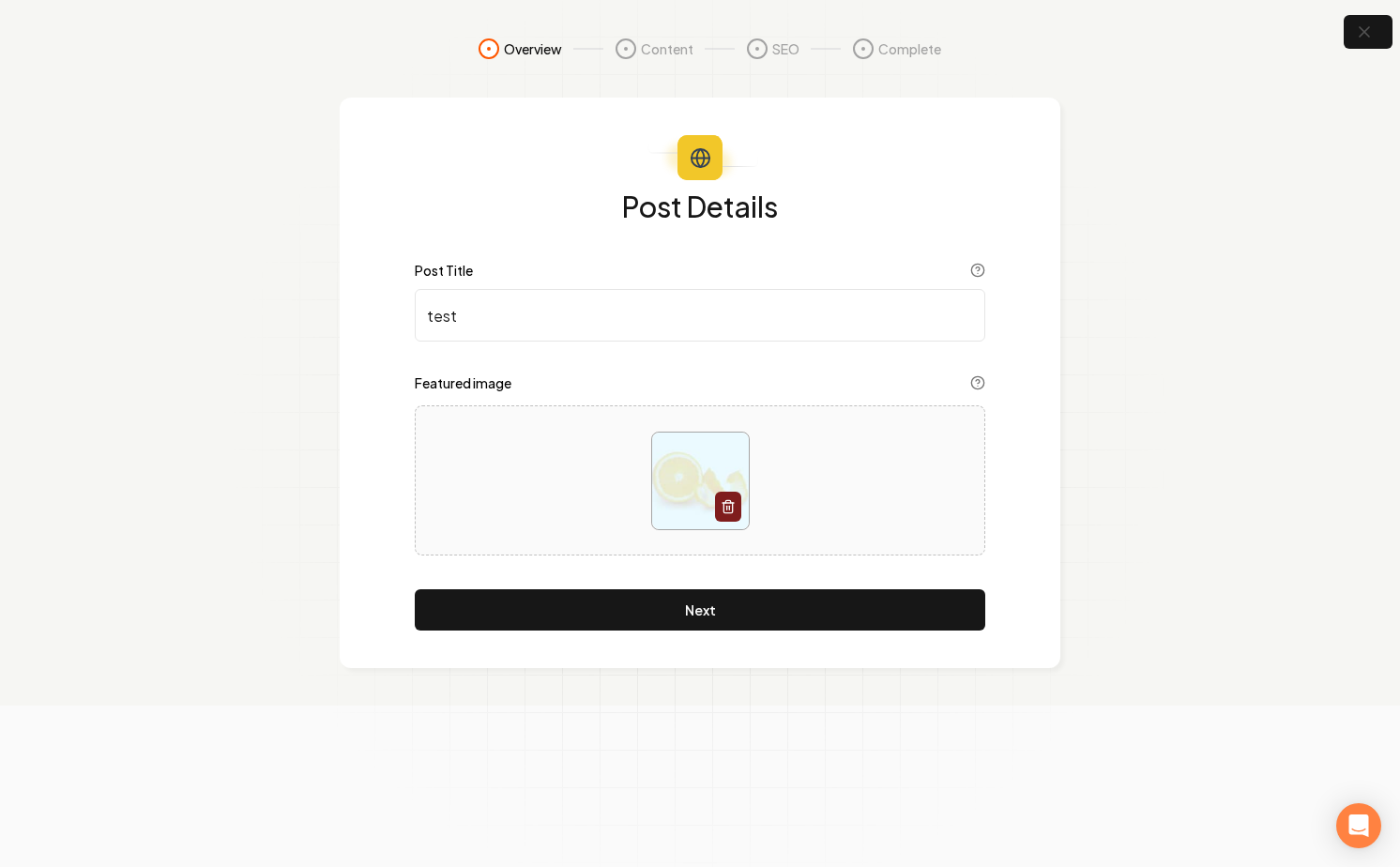
click at [875, 689] on section "Overview Content SEO Complete Post Details Post Title test Featured image Next" at bounding box center [700, 353] width 1400 height 706
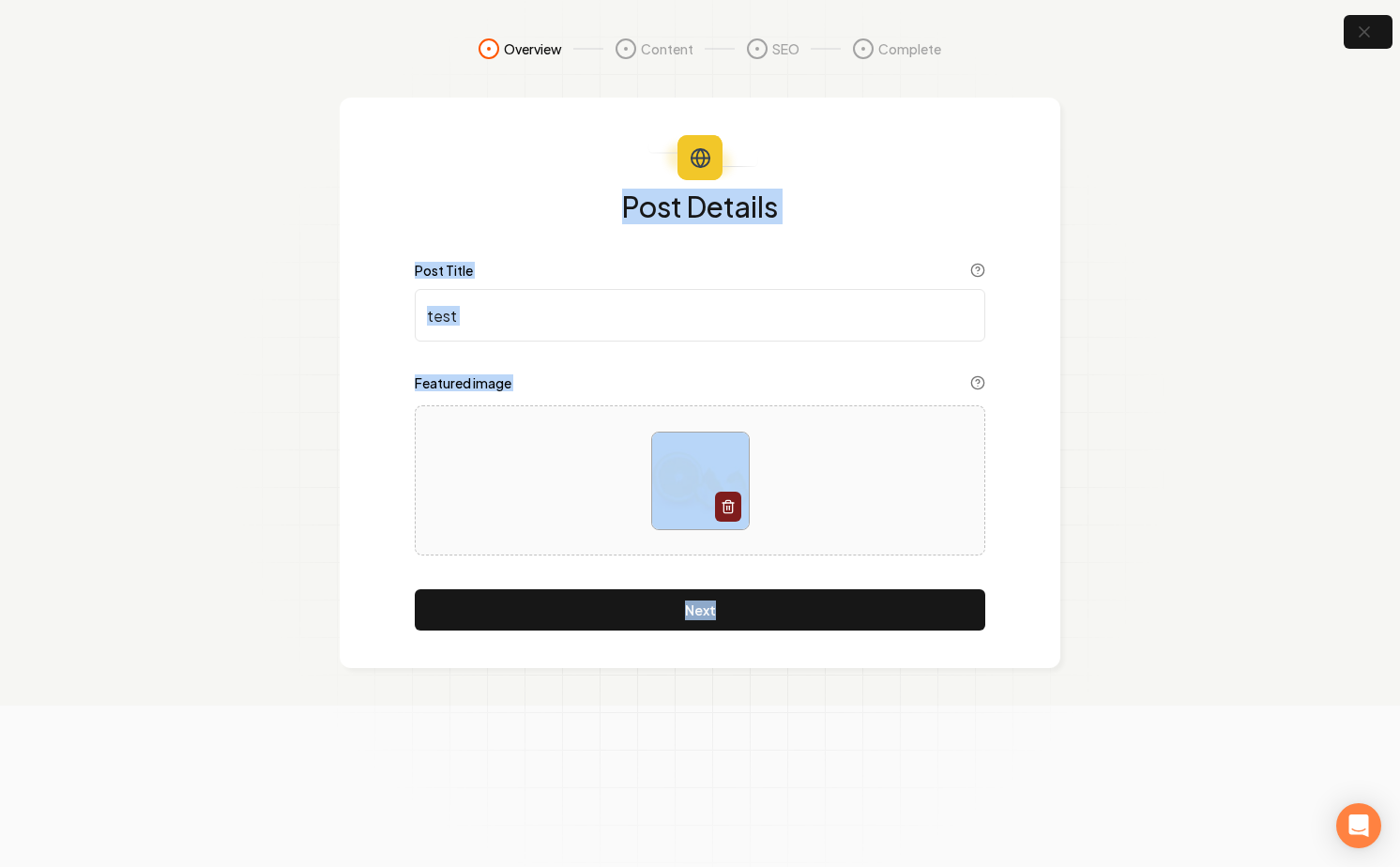
drag, startPoint x: 875, startPoint y: 689, endPoint x: 926, endPoint y: 179, distance: 512.5
click at [926, 179] on section "Overview Content SEO Complete Post Details Post Title test Featured image Next" at bounding box center [700, 353] width 1400 height 706
click at [926, 179] on div "Post Details Post Title test Featured image Next" at bounding box center [699, 383] width 720 height 571
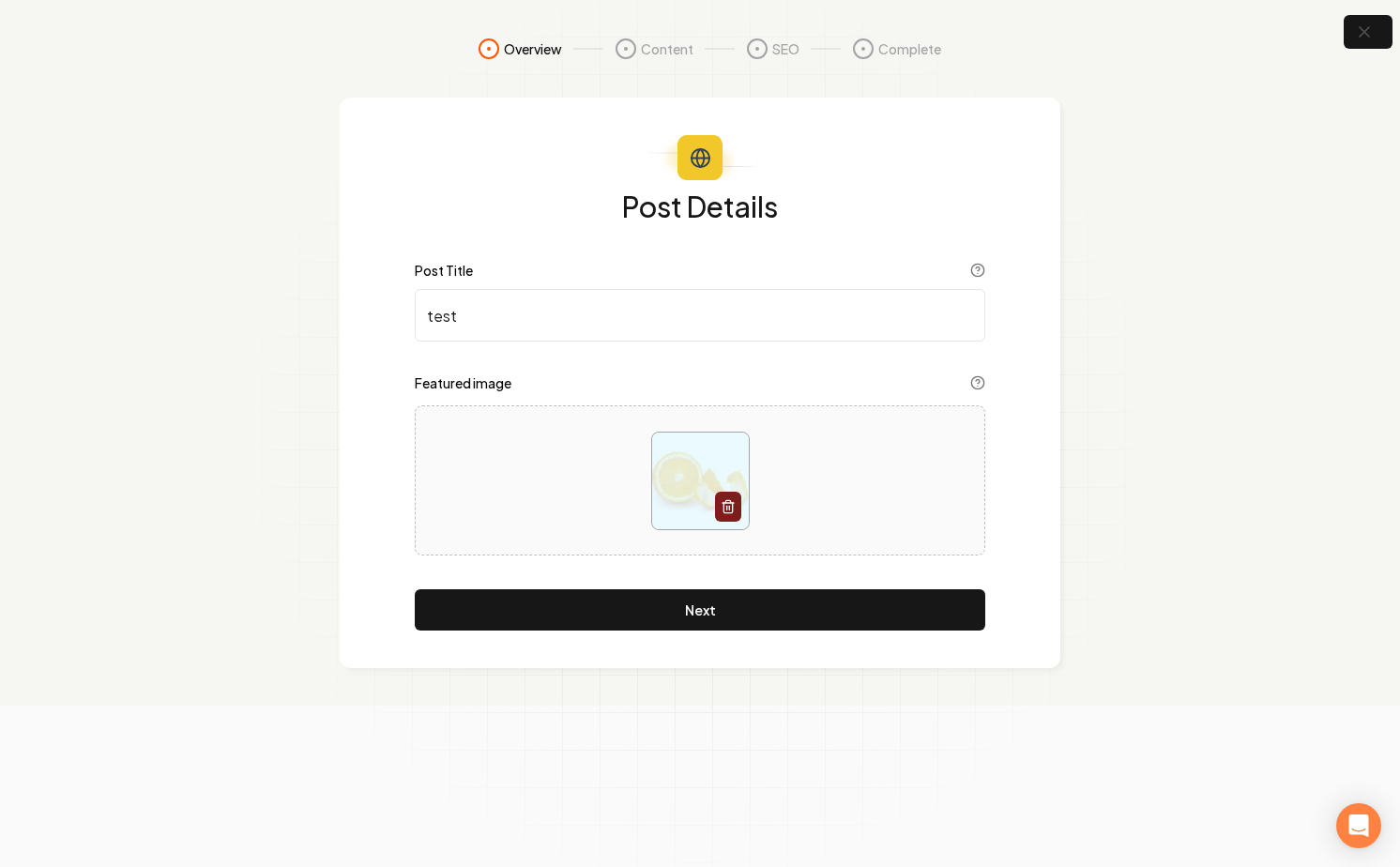
click at [926, 179] on div "Post Details Post Title test Featured image Next" at bounding box center [699, 383] width 720 height 571
click at [776, 179] on div "Post Details Post Title test Featured image Next" at bounding box center [699, 383] width 720 height 571
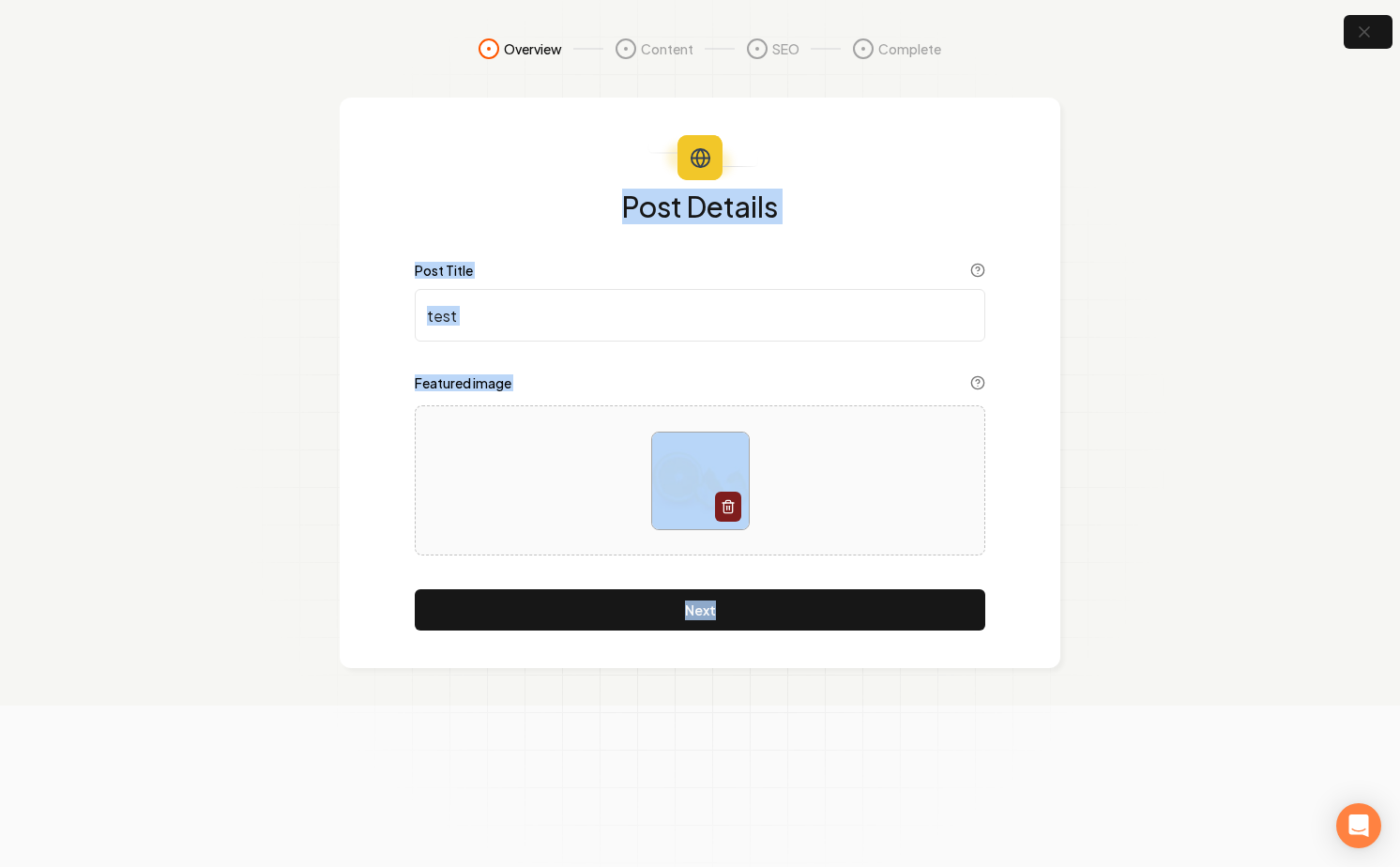
drag, startPoint x: 779, startPoint y: 152, endPoint x: 796, endPoint y: 693, distance: 541.3
click at [796, 693] on section "Overview Content SEO Complete Post Details Post Title test Featured image Next" at bounding box center [700, 353] width 1400 height 706
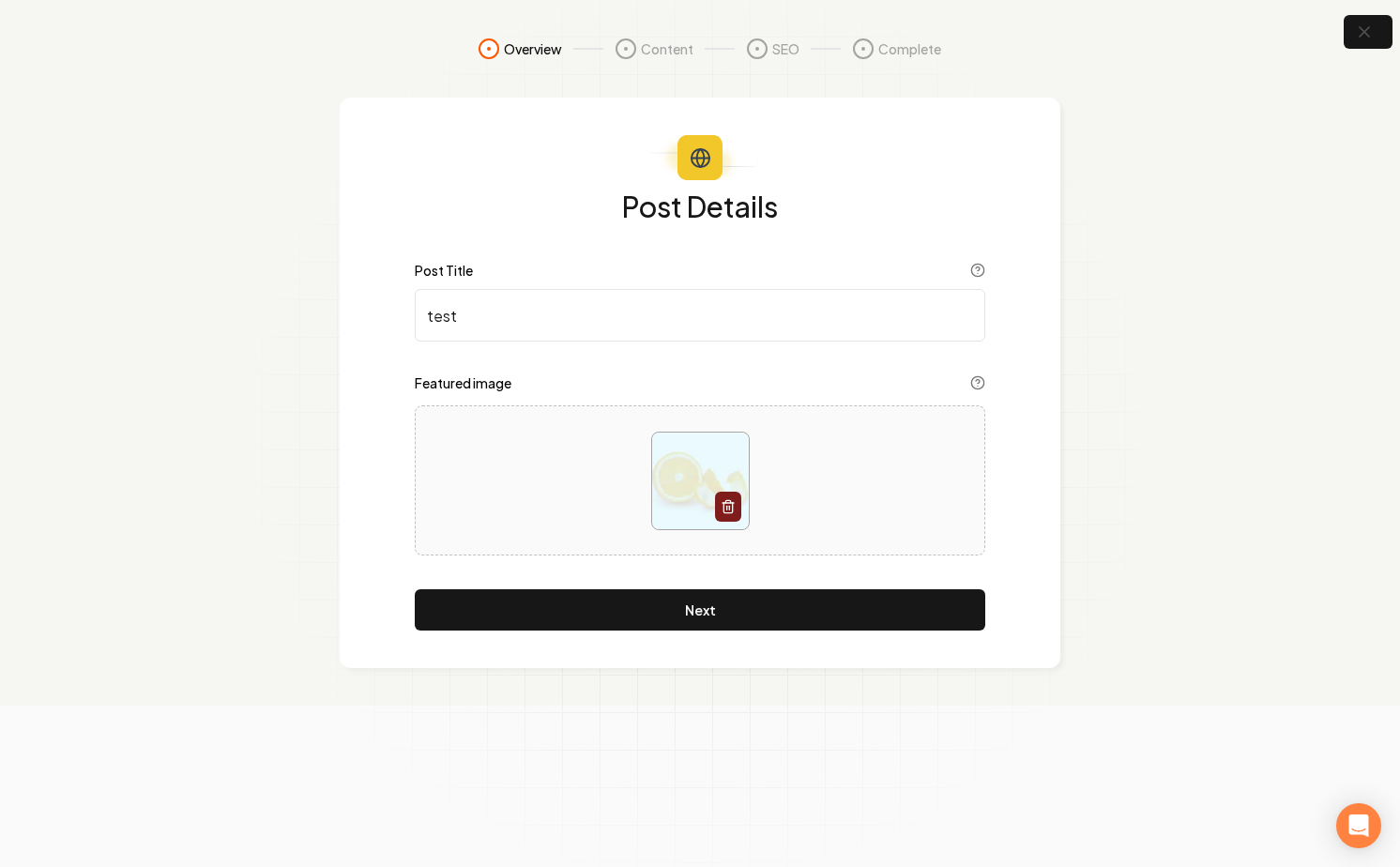
click at [796, 693] on section "Overview Content SEO Complete Post Details Post Title test Featured image Next" at bounding box center [700, 353] width 1400 height 706
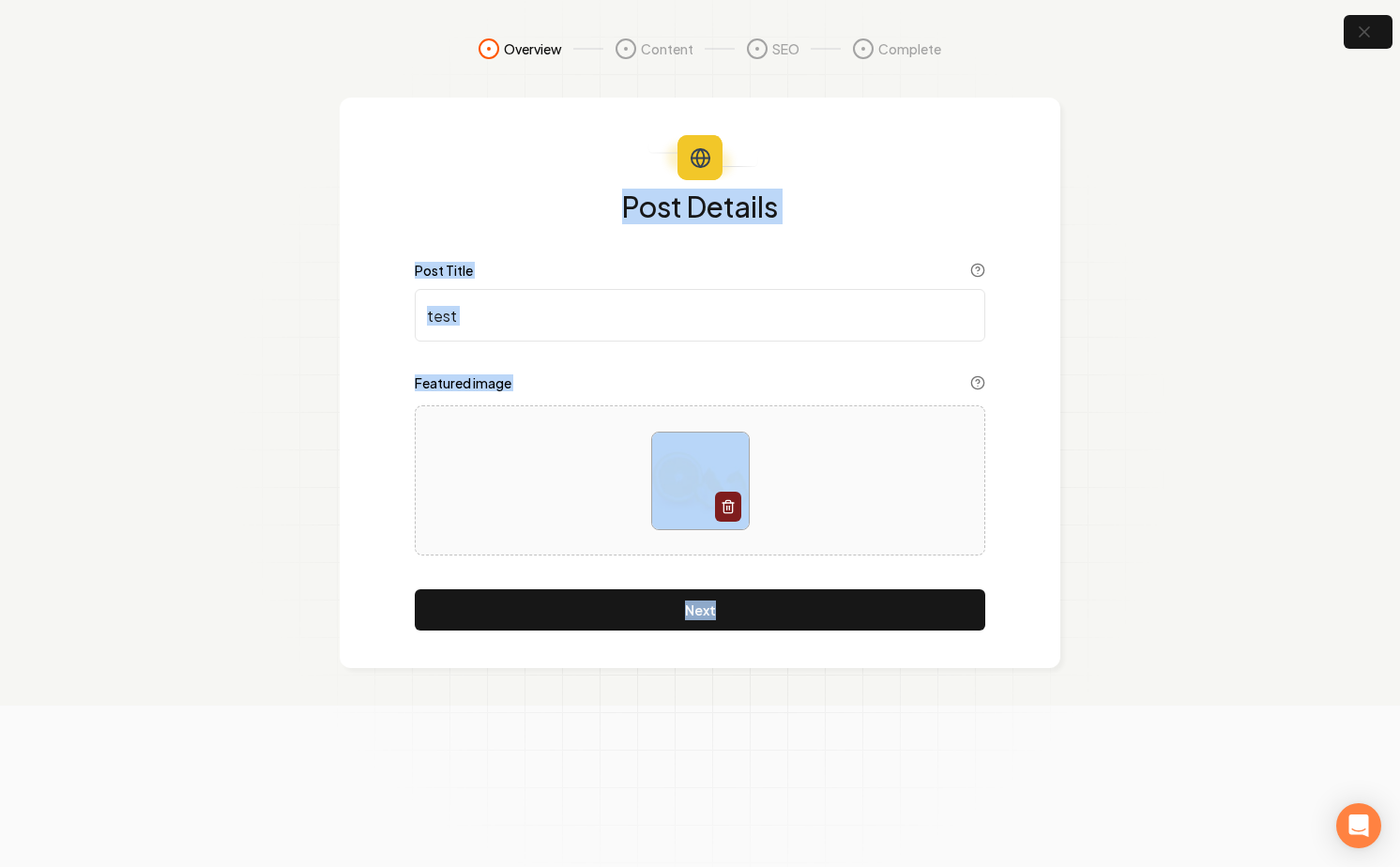
drag, startPoint x: 796, startPoint y: 693, endPoint x: 823, endPoint y: 177, distance: 516.7
click at [823, 177] on section "Overview Content SEO Complete Post Details Post Title test Featured image Next" at bounding box center [700, 353] width 1400 height 706
click at [823, 177] on div "Post Details Post Title test Featured image Next" at bounding box center [699, 383] width 720 height 571
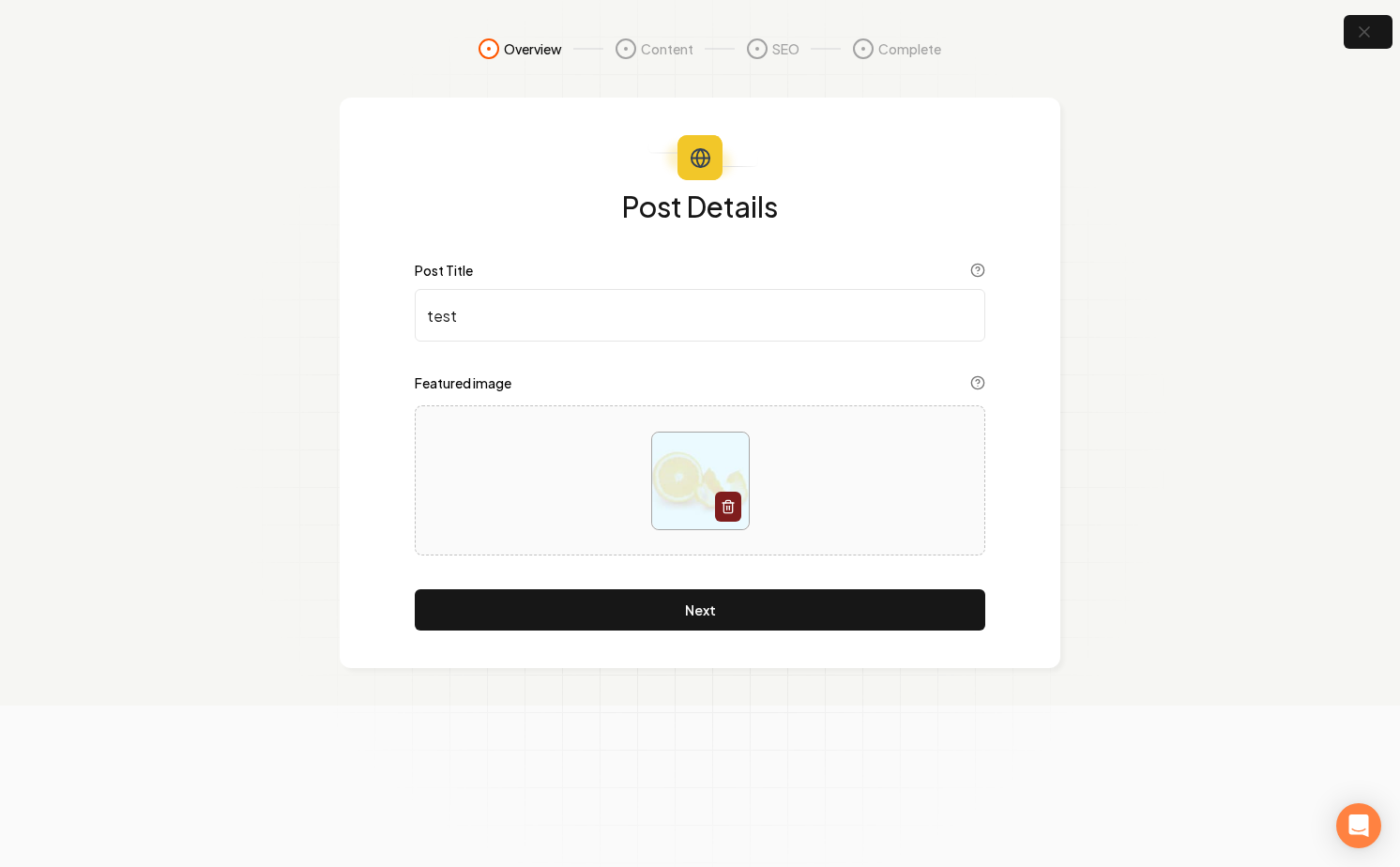
click at [584, 218] on h1 "Post Details" at bounding box center [700, 206] width 571 height 30
